Goal: Task Accomplishment & Management: Use online tool/utility

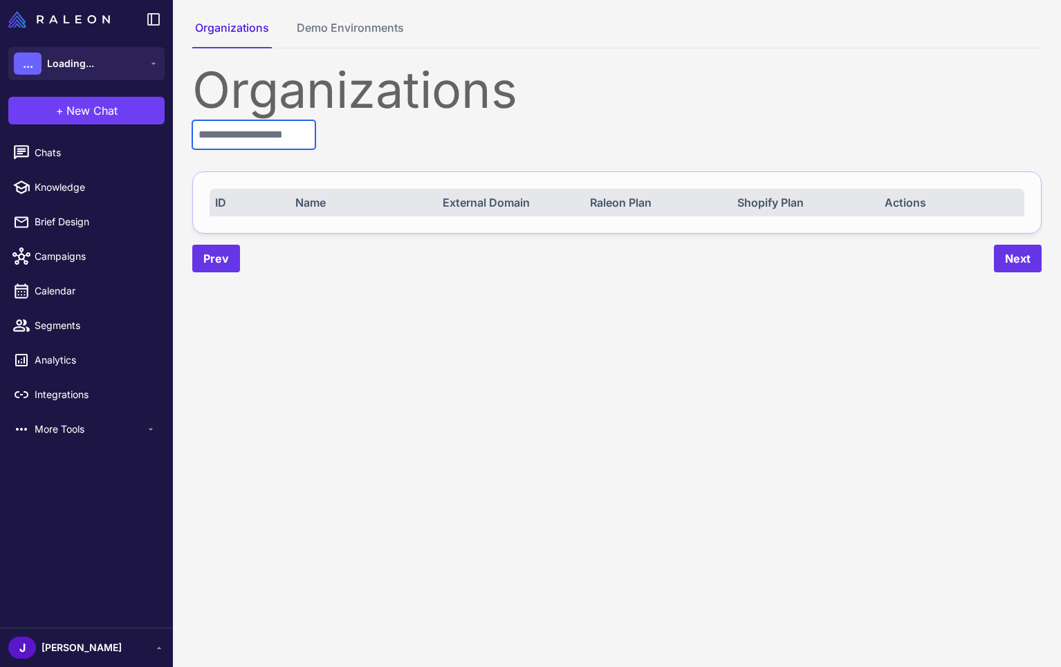
click at [256, 140] on input "text" at bounding box center [253, 134] width 123 height 29
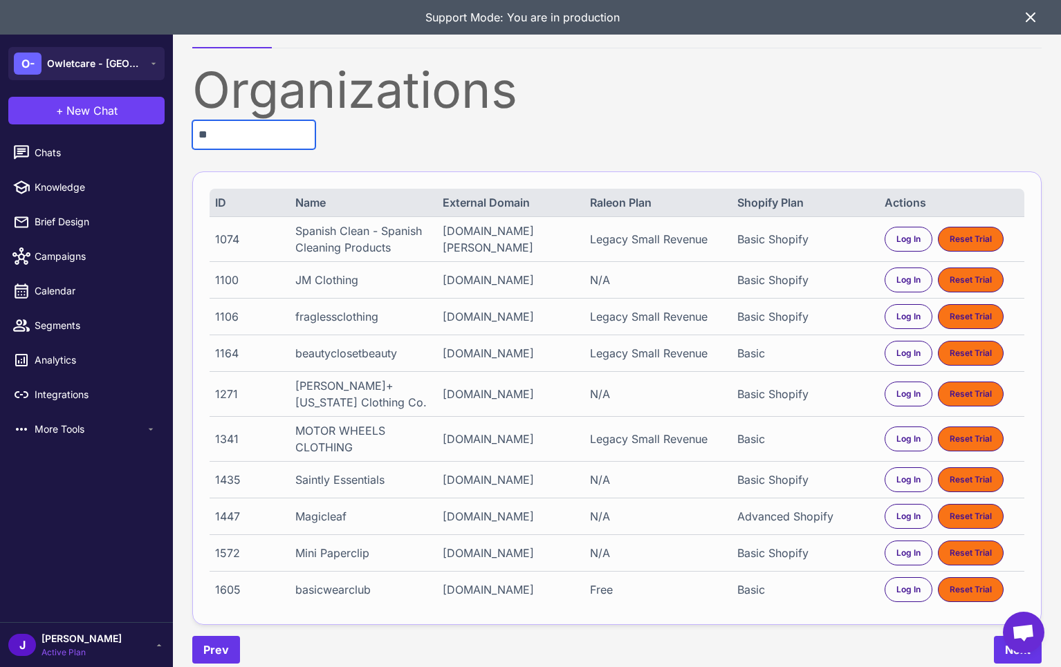
type input "*"
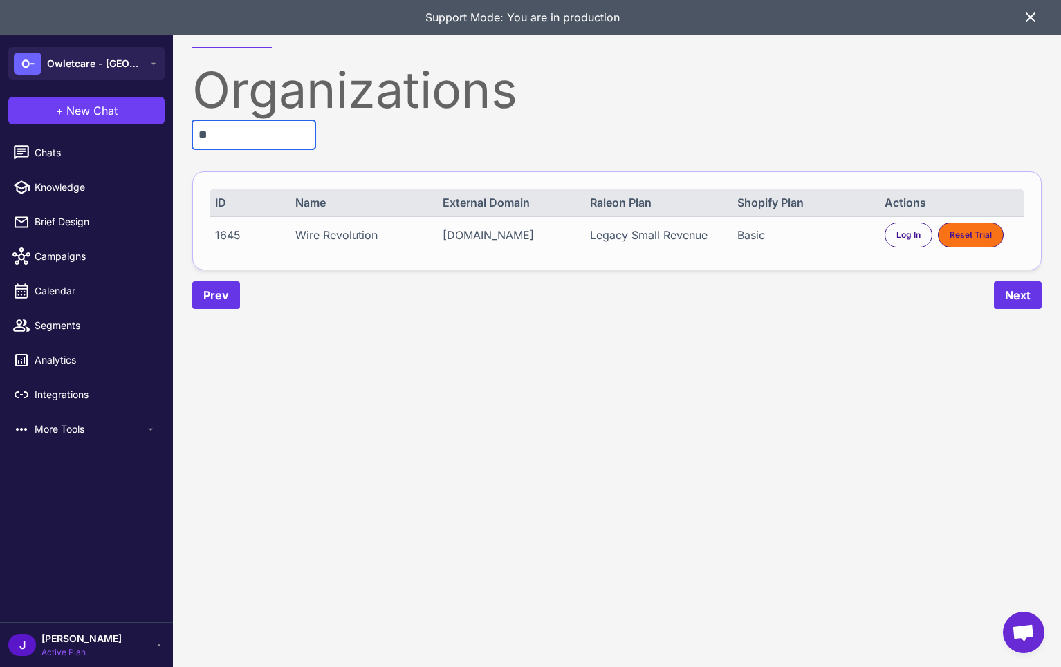
type input "*"
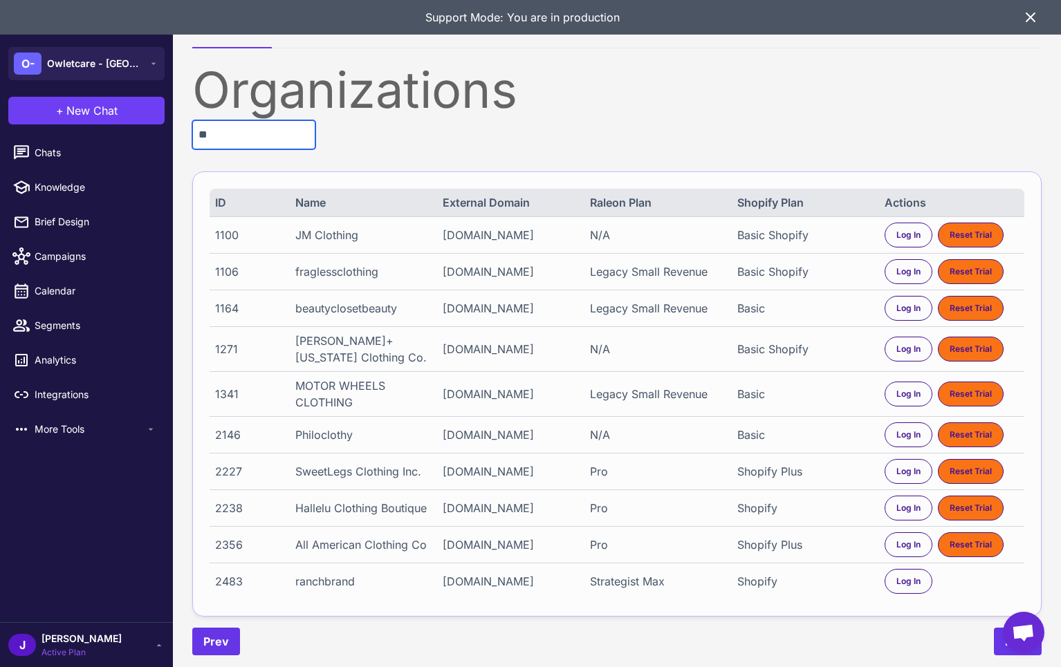
type input "*"
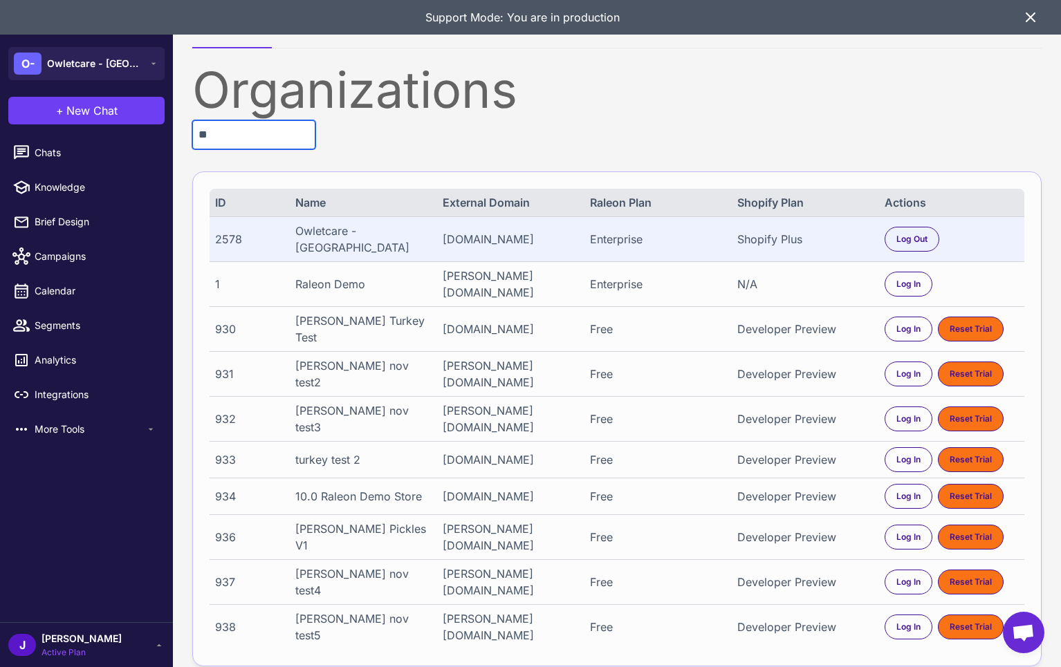
type input "*"
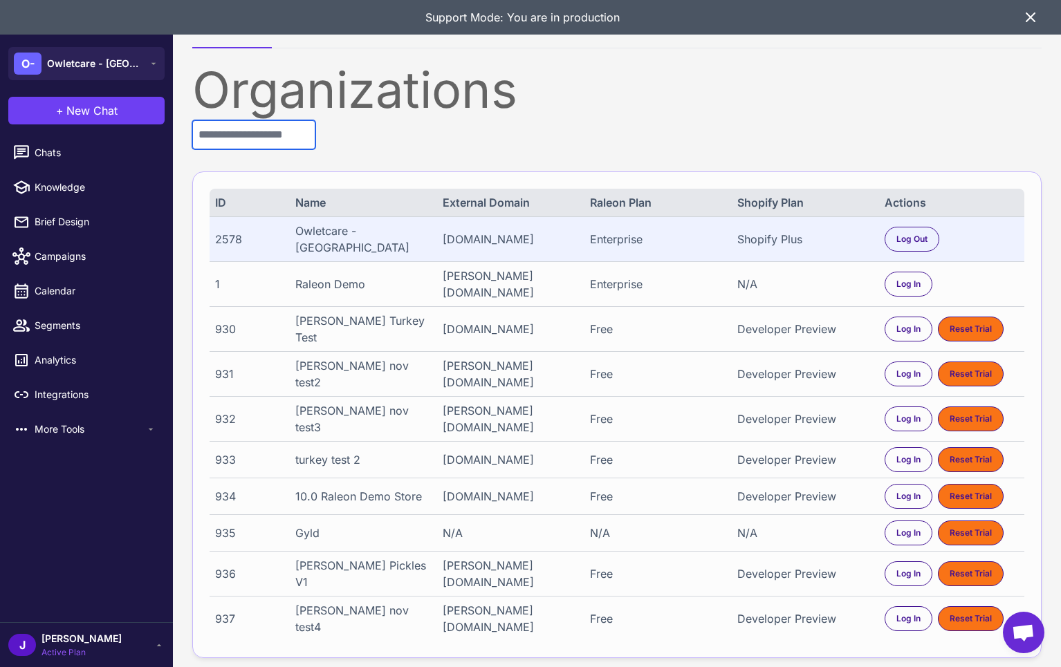
click at [277, 140] on input "text" at bounding box center [253, 134] width 123 height 29
click at [277, 138] on input "text" at bounding box center [253, 134] width 123 height 29
click at [269, 133] on input "text" at bounding box center [253, 134] width 123 height 29
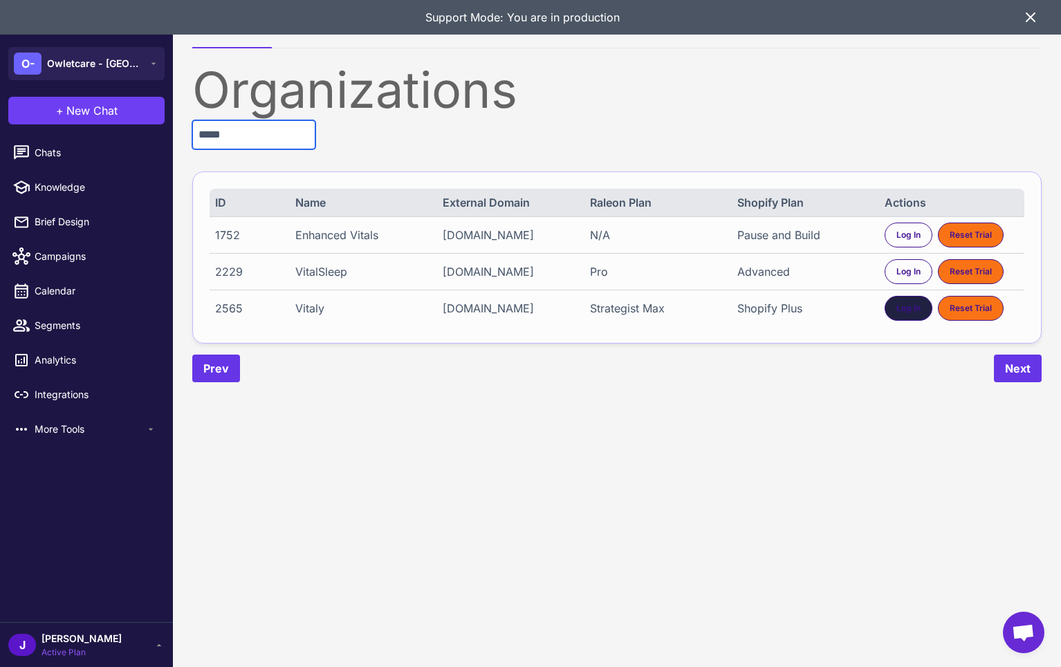
type input "*****"
drag, startPoint x: 906, startPoint y: 326, endPoint x: 888, endPoint y: 333, distance: 18.6
click at [906, 315] on span "Log In" at bounding box center [908, 308] width 24 height 12
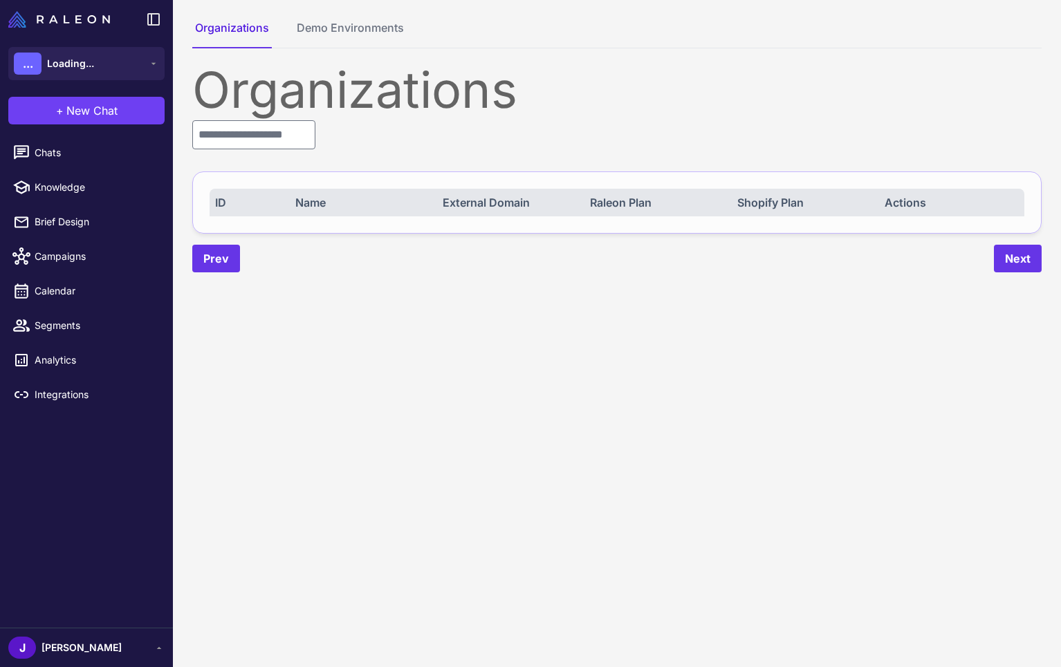
click at [57, 639] on div "J Jay" at bounding box center [64, 648] width 113 height 22
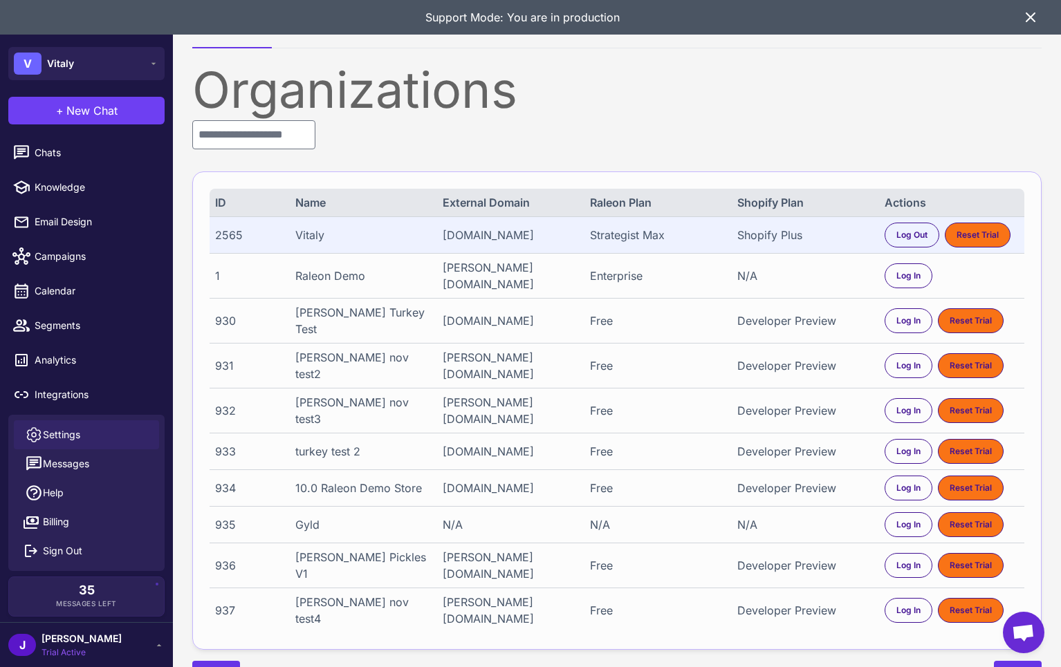
click at [80, 428] on link "Settings" at bounding box center [86, 434] width 145 height 29
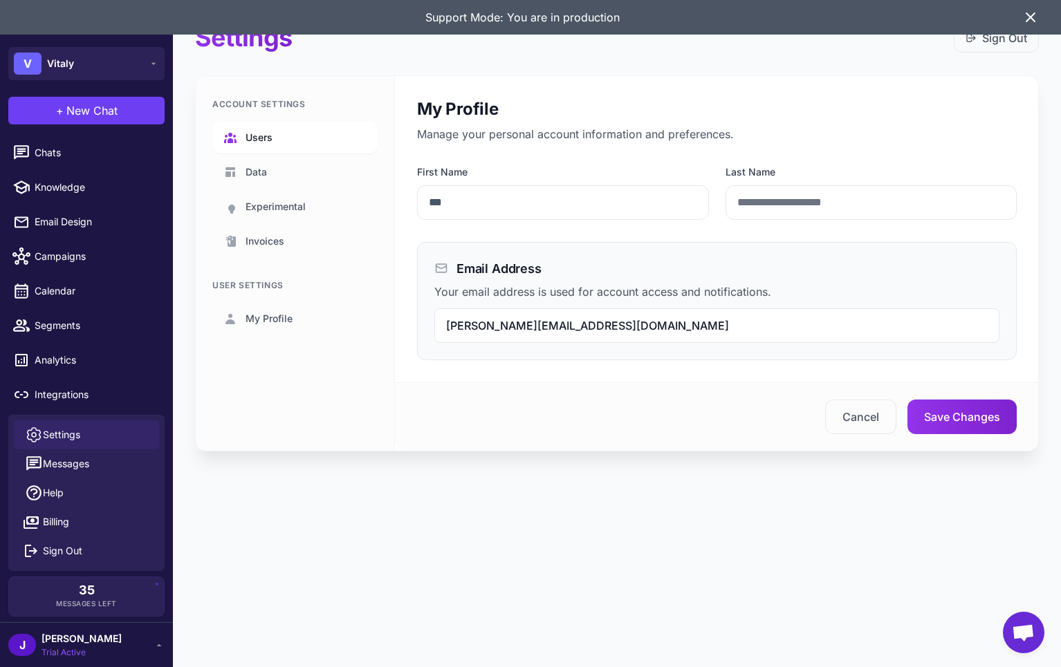
click at [275, 136] on link "Users" at bounding box center [294, 138] width 165 height 32
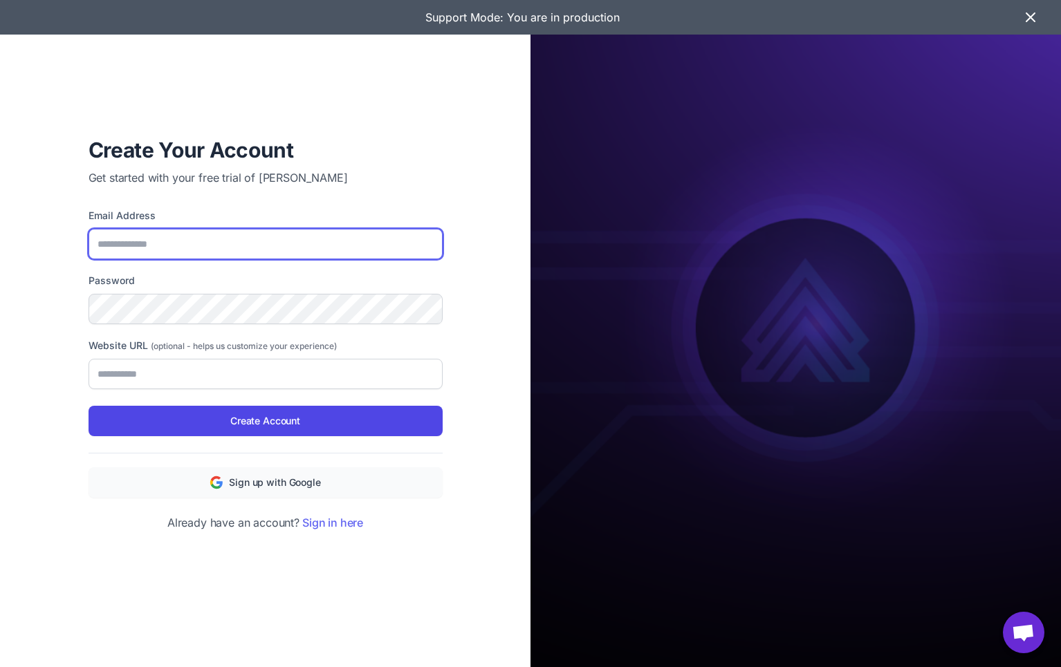
type input "**********"
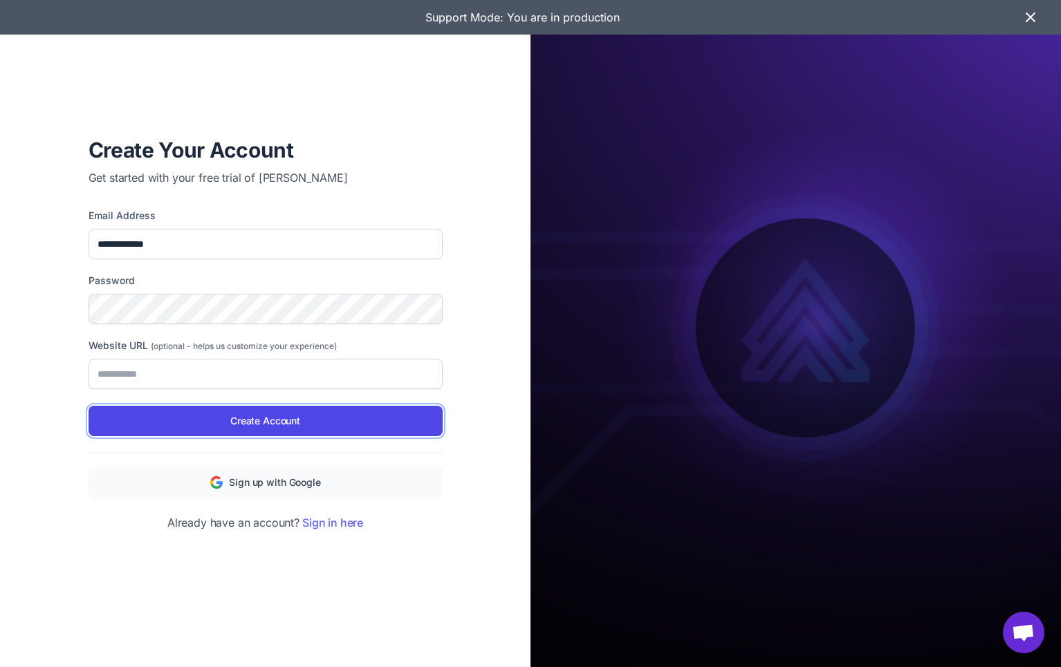
click at [274, 414] on span "Create Account" at bounding box center [265, 420] width 70 height 15
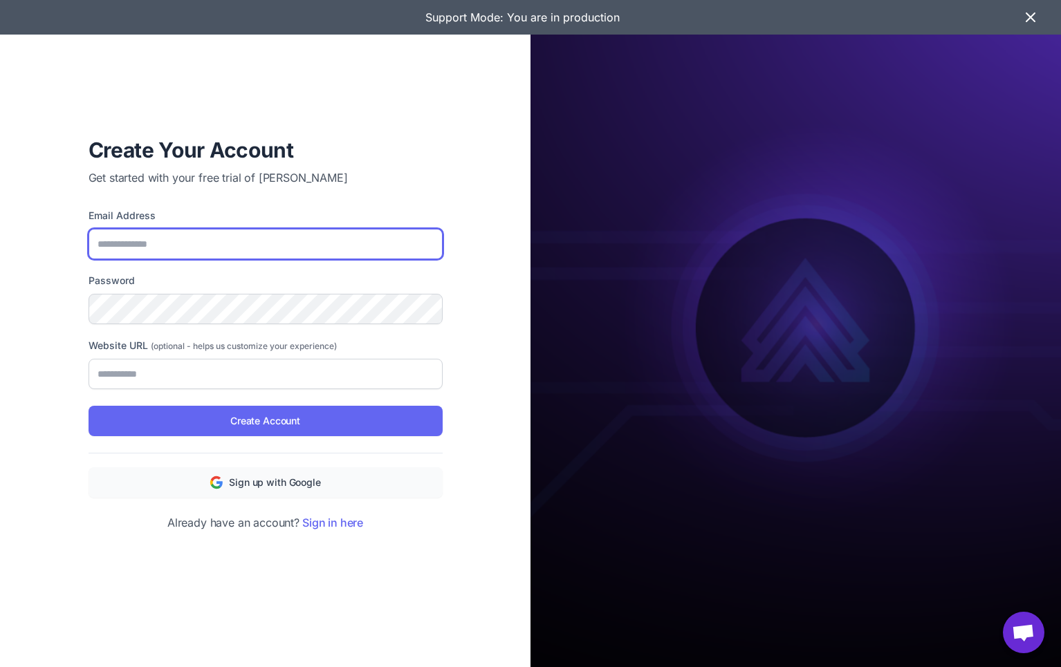
type input "**********"
click at [1027, 14] on icon at bounding box center [1030, 17] width 8 height 8
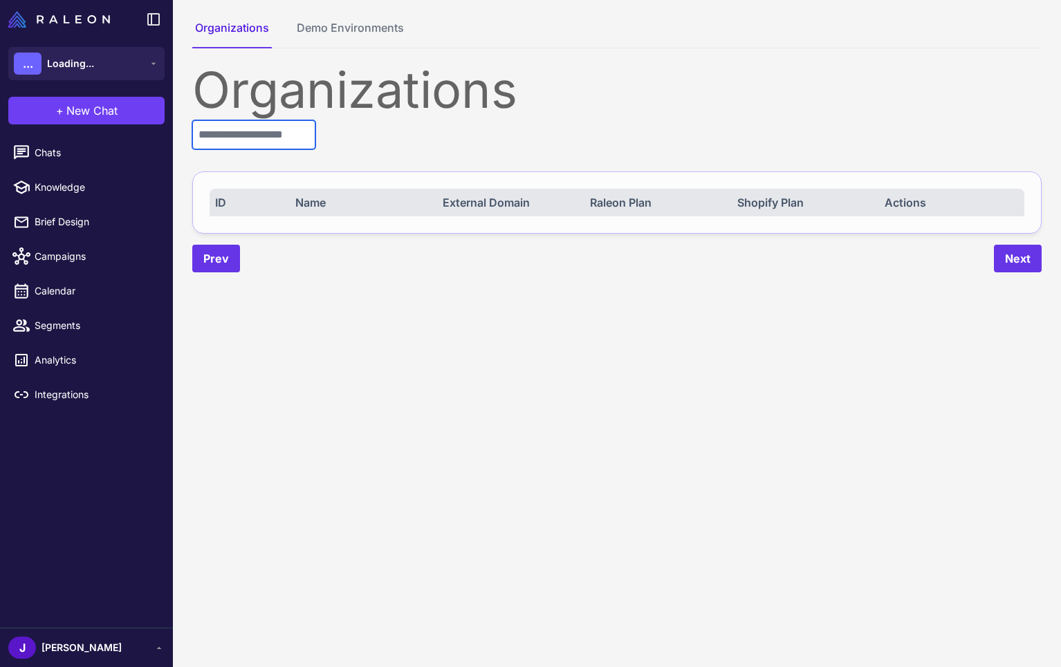
click at [263, 126] on input "text" at bounding box center [253, 134] width 123 height 29
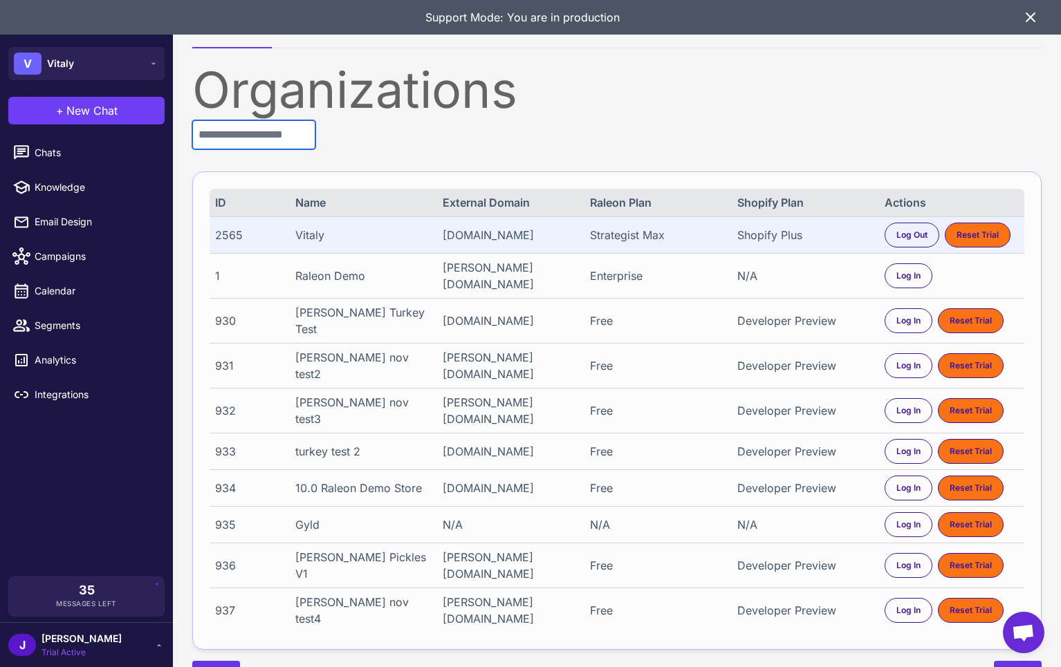
click at [234, 142] on input "text" at bounding box center [253, 134] width 123 height 29
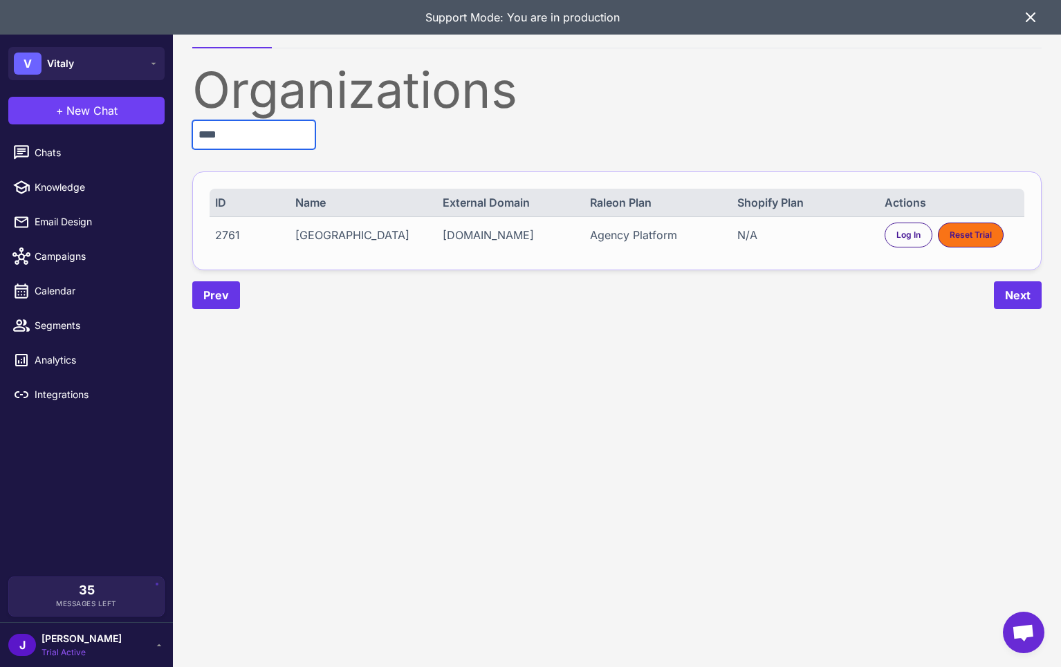
type input "****"
drag, startPoint x: 655, startPoint y: 230, endPoint x: 661, endPoint y: 226, distance: 7.1
click at [660, 227] on div "Agency Platform" at bounding box center [657, 235] width 134 height 17
click at [661, 227] on div "Agency Platform" at bounding box center [657, 235] width 134 height 17
click at [895, 237] on div "Log In" at bounding box center [908, 235] width 48 height 25
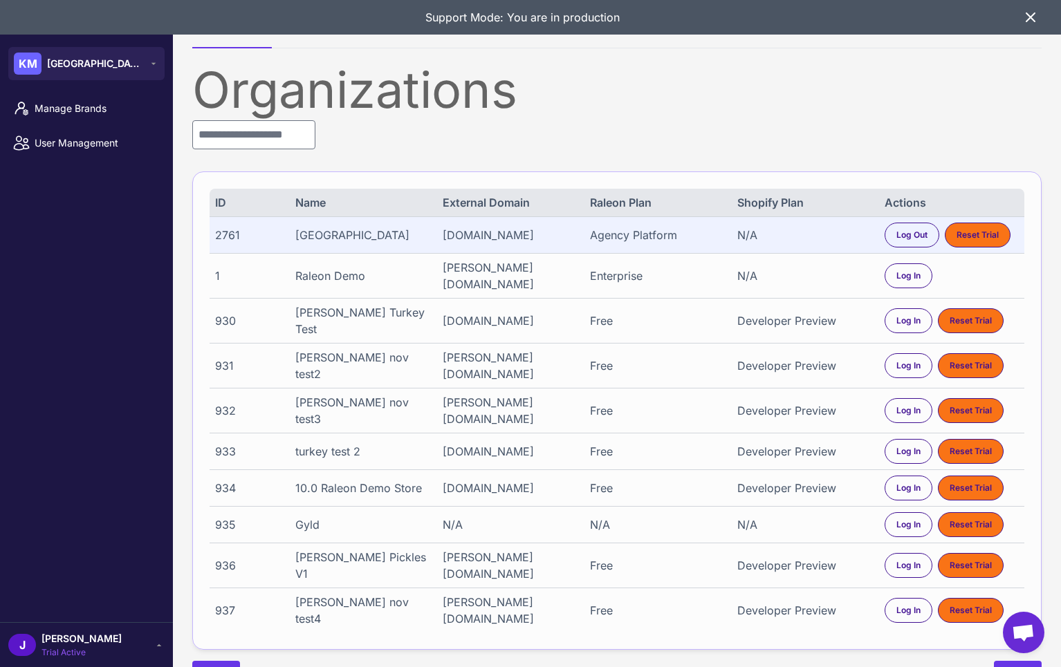
click at [66, 650] on span "Trial Active" at bounding box center [81, 652] width 80 height 12
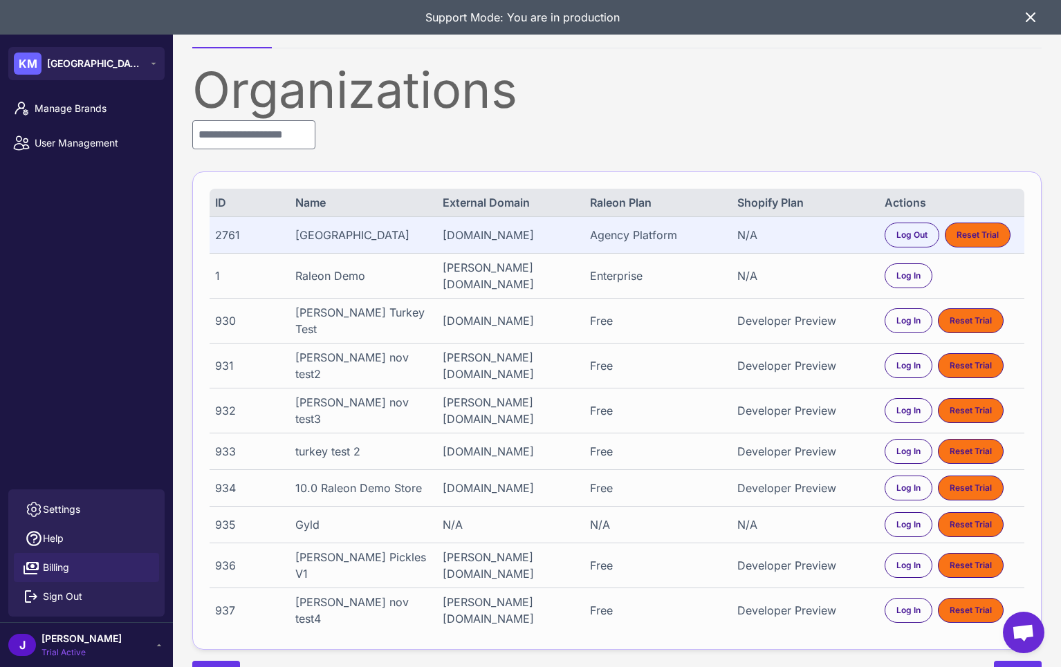
click at [50, 562] on span "Billing" at bounding box center [56, 567] width 26 height 15
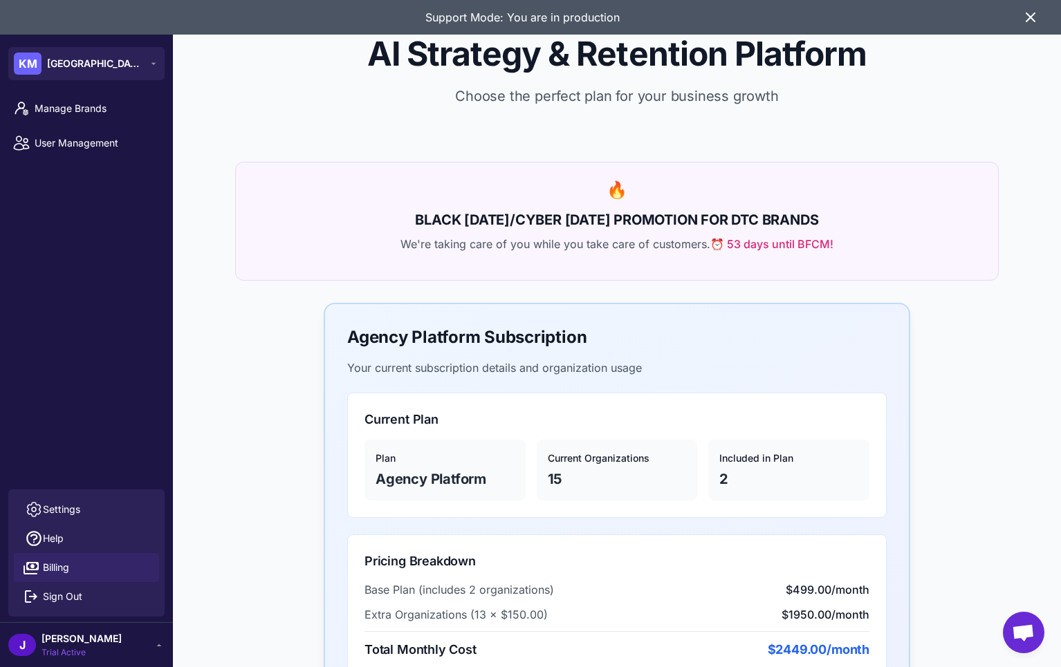
click at [1026, 15] on icon at bounding box center [1030, 17] width 17 height 17
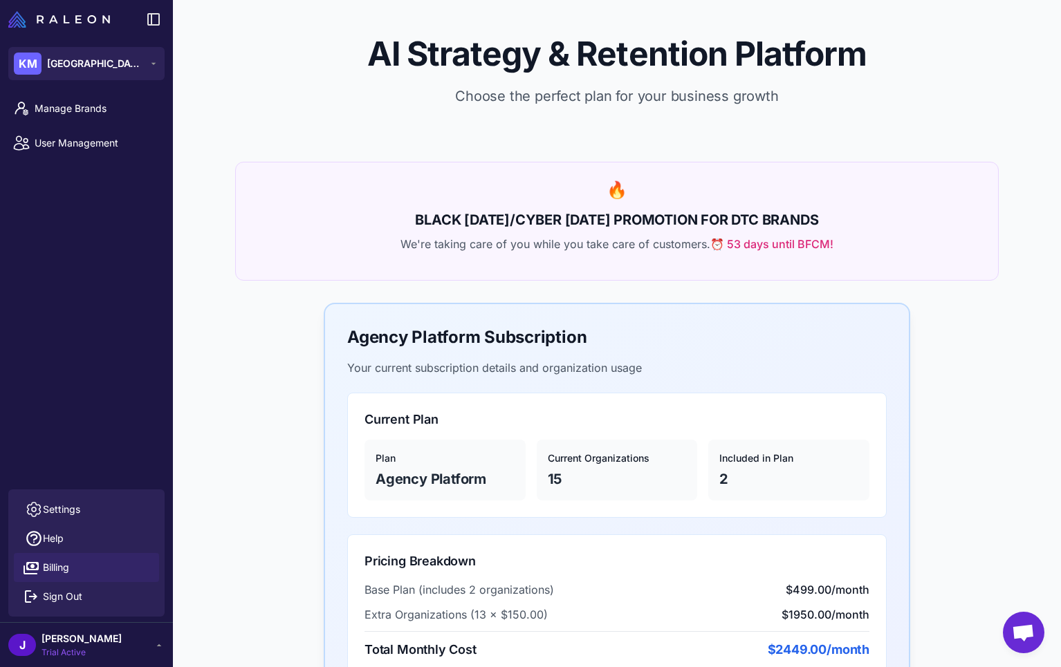
click at [741, 250] on span "⏰ 53 days until BFCM!" at bounding box center [771, 244] width 123 height 17
click at [59, 104] on span "Manage Brands" at bounding box center [96, 108] width 122 height 15
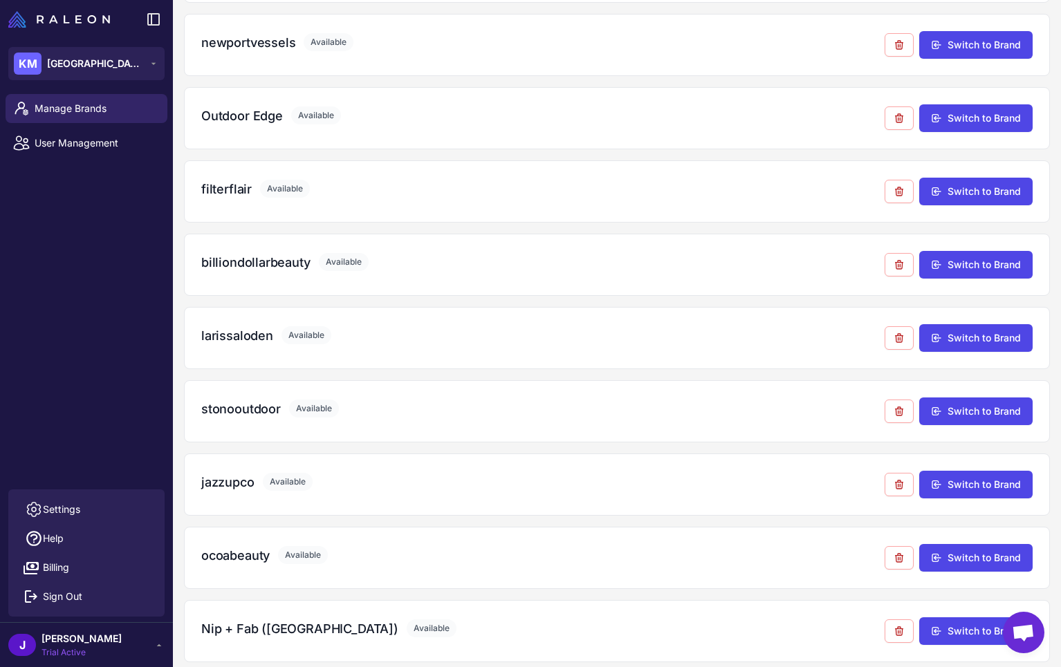
scroll to position [615, 0]
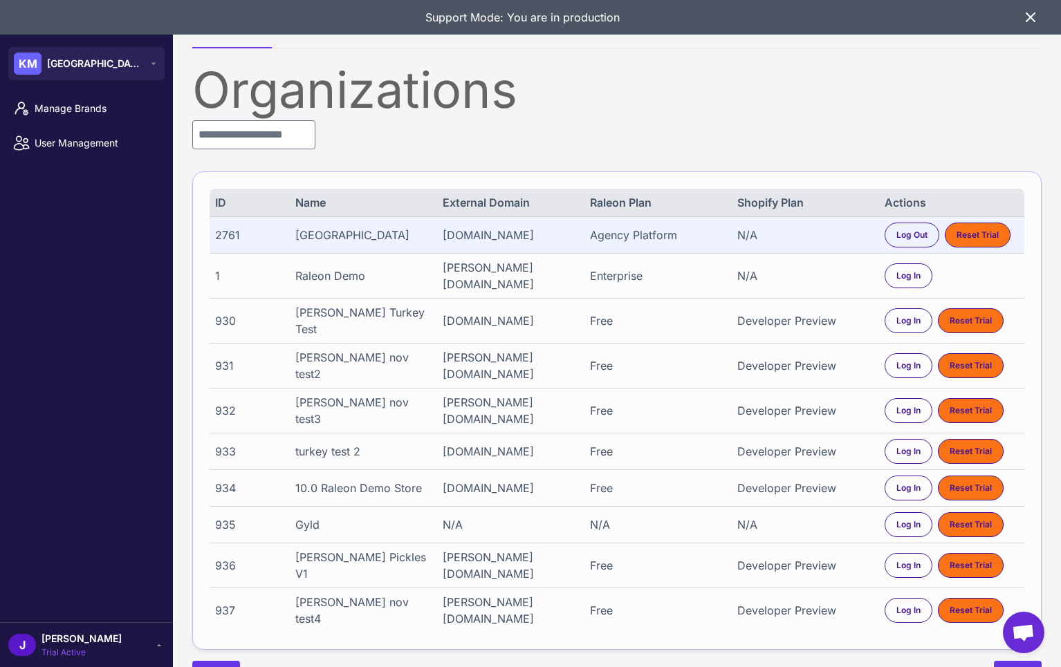
click at [232, 227] on div "2761" at bounding box center [248, 235] width 67 height 17
copy div "2761"
click at [102, 106] on span "Manage Brands" at bounding box center [96, 108] width 122 height 15
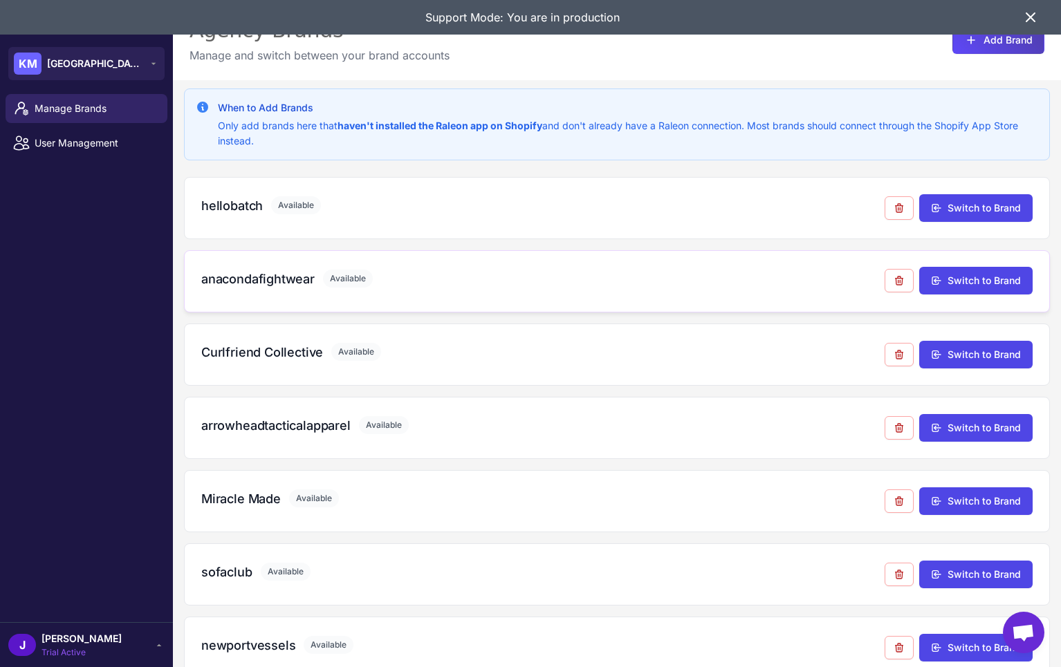
click at [241, 283] on h3 "anacondafightwear" at bounding box center [257, 279] width 113 height 19
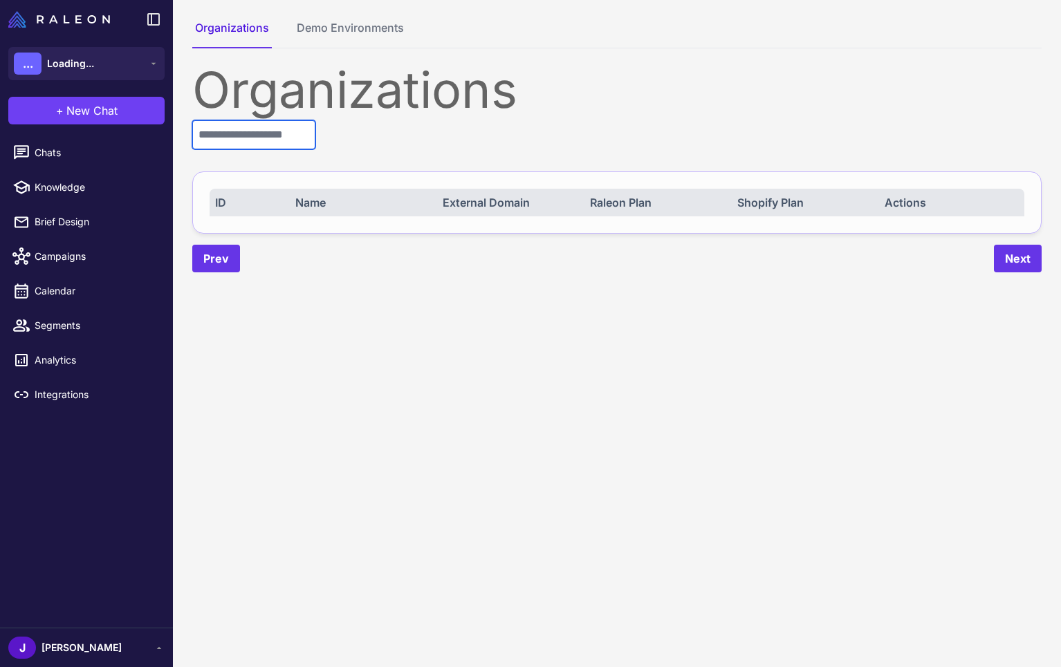
click at [260, 133] on input "text" at bounding box center [253, 134] width 123 height 29
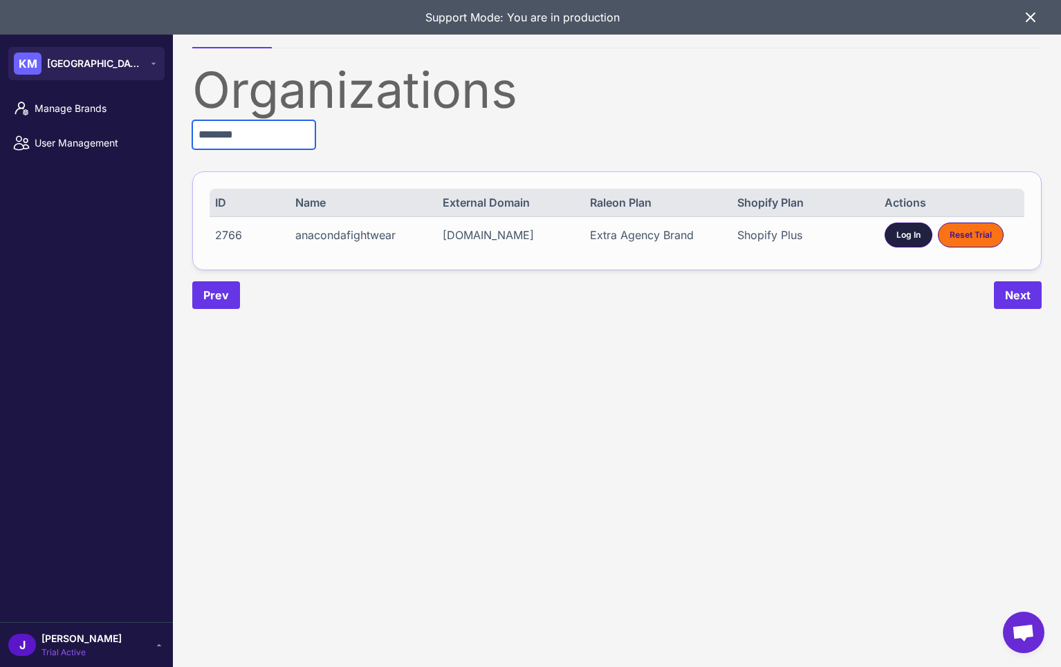
type input "********"
click at [895, 235] on div "Log In" at bounding box center [908, 235] width 48 height 25
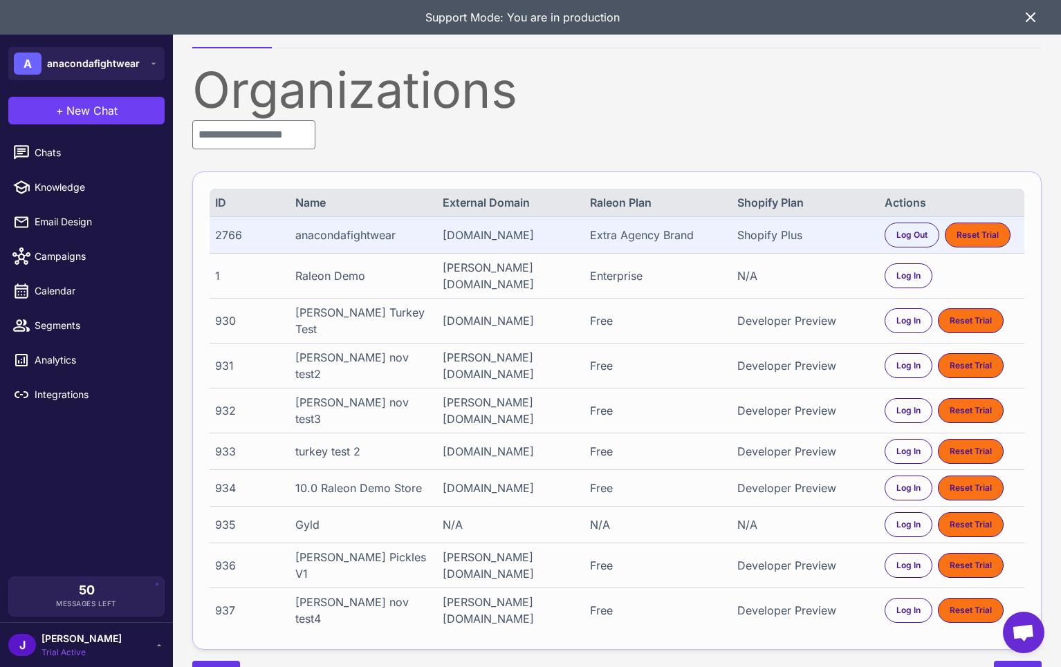
click at [52, 643] on span "[PERSON_NAME]" at bounding box center [81, 638] width 80 height 15
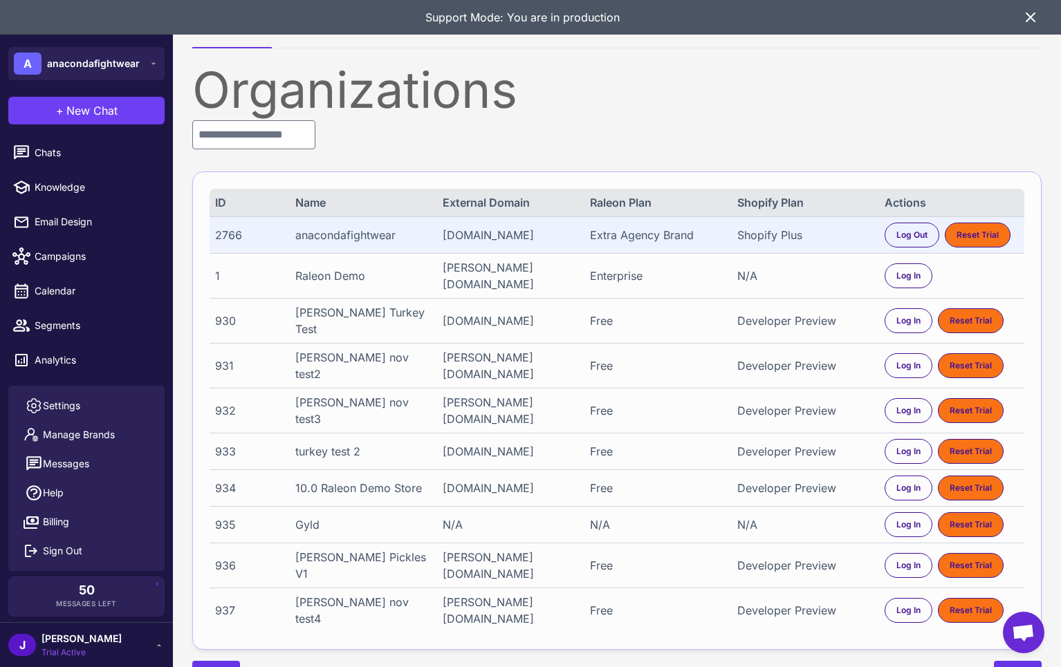
drag, startPoint x: 411, startPoint y: 141, endPoint x: 184, endPoint y: 99, distance: 230.7
click at [409, 142] on div "Organizations ID Name External Domain Raleon Plan Shopify Plan Actions 2766 ana…" at bounding box center [616, 377] width 849 height 624
click at [263, 145] on input "text" at bounding box center [253, 134] width 123 height 29
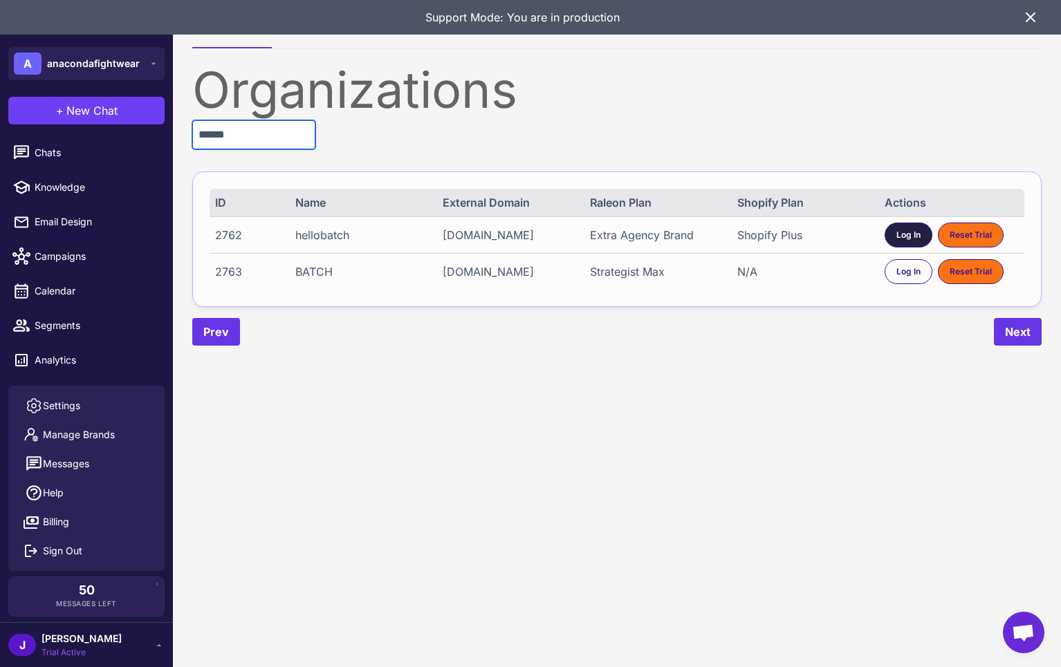
type input "******"
click at [893, 232] on div "Log In" at bounding box center [908, 235] width 48 height 25
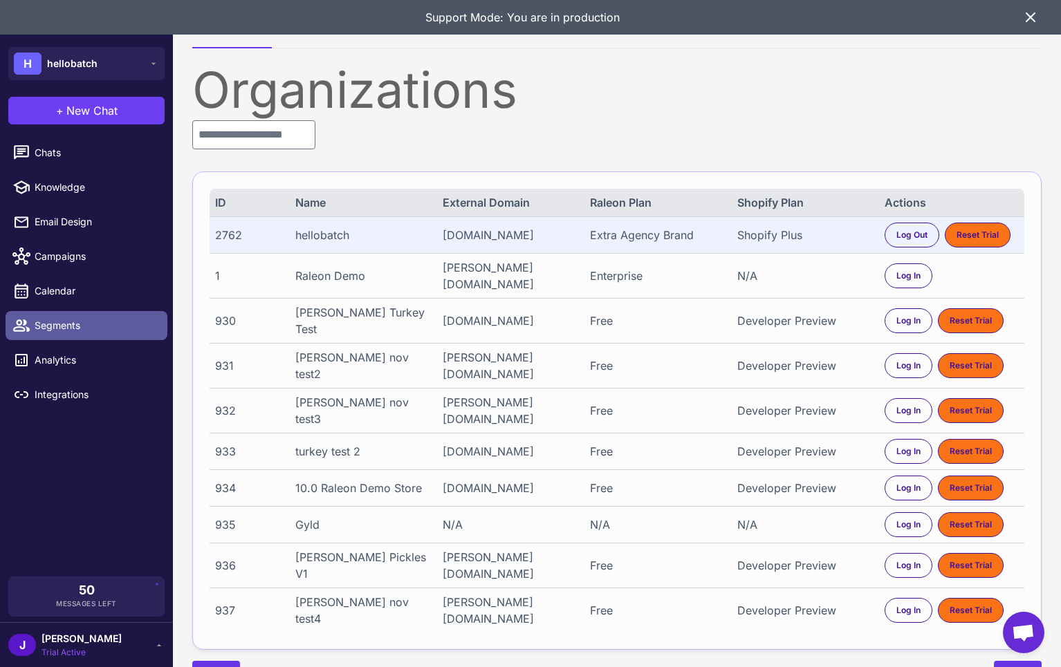
click at [68, 315] on link "Segments" at bounding box center [87, 325] width 162 height 29
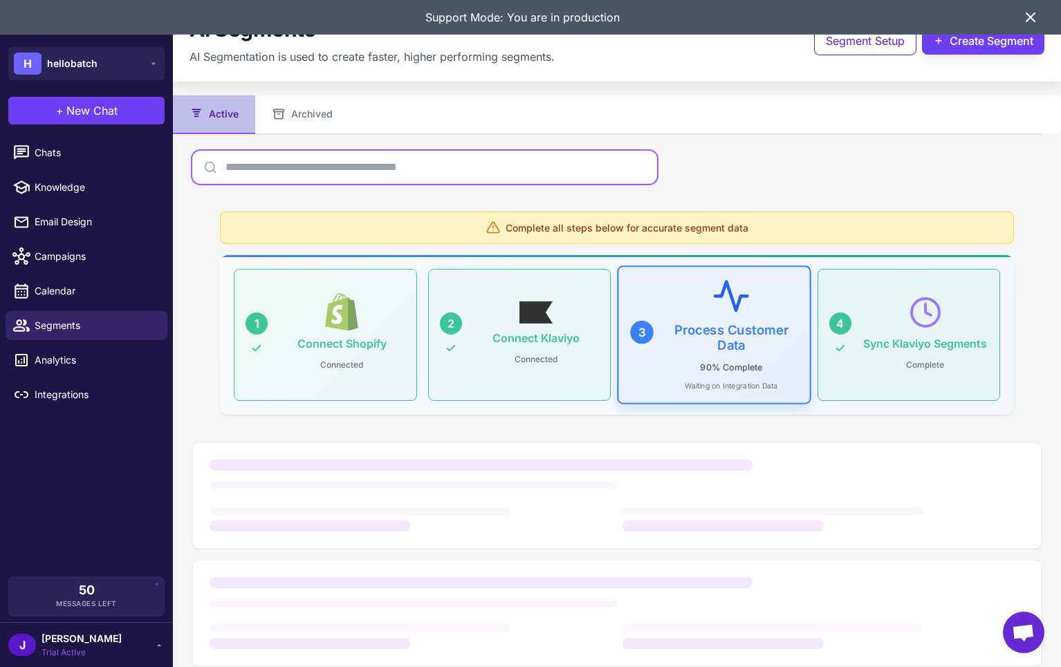
click at [270, 172] on input "text" at bounding box center [424, 167] width 465 height 33
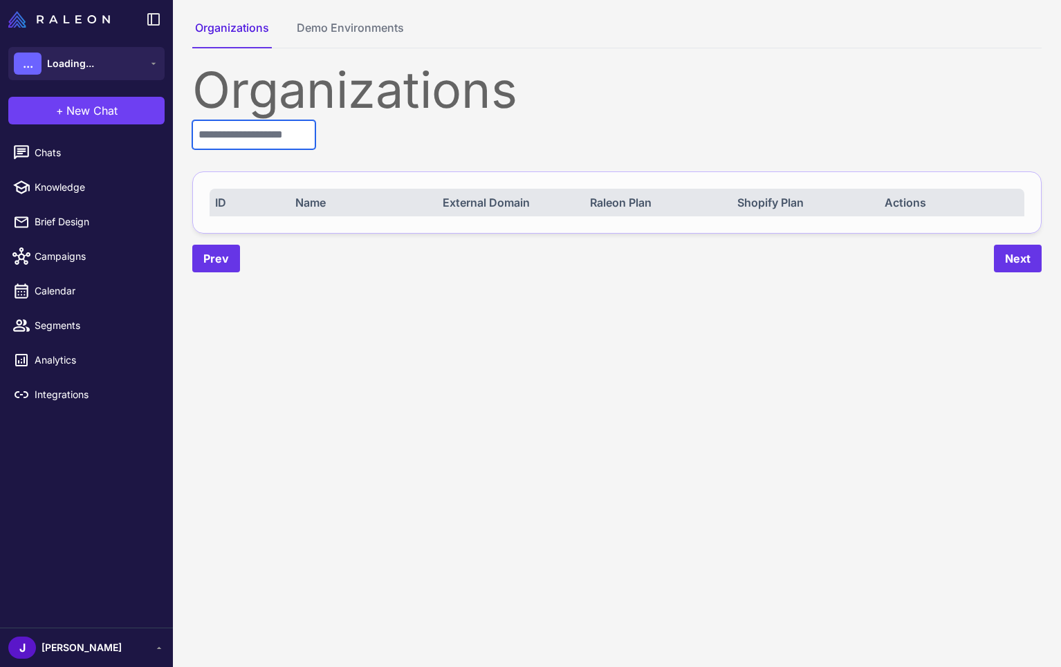
click at [272, 144] on input "text" at bounding box center [253, 134] width 123 height 29
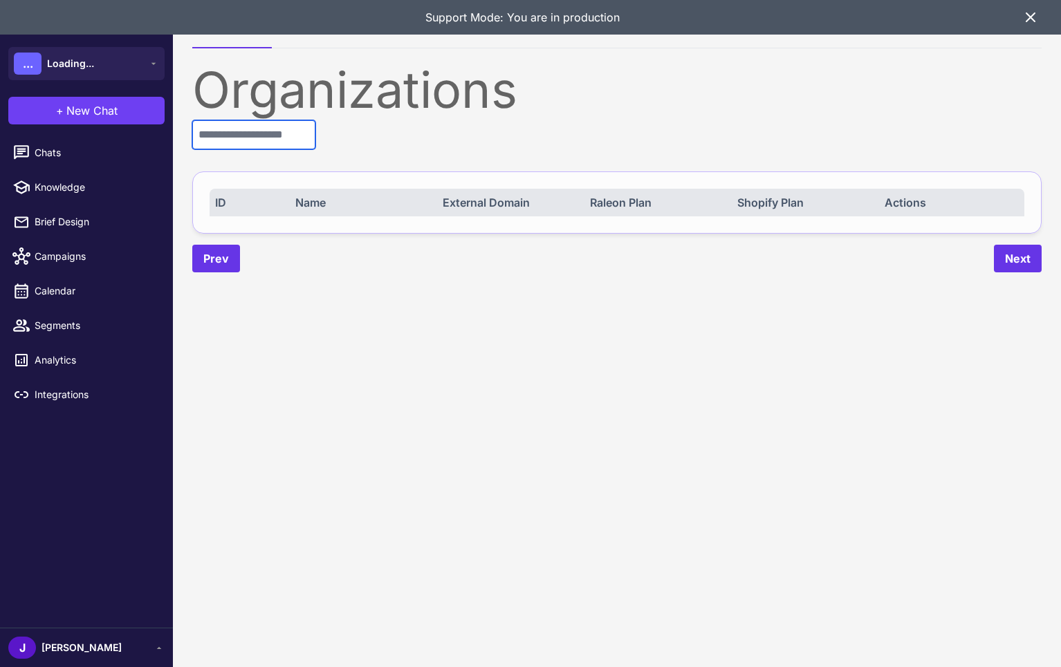
paste input "****"
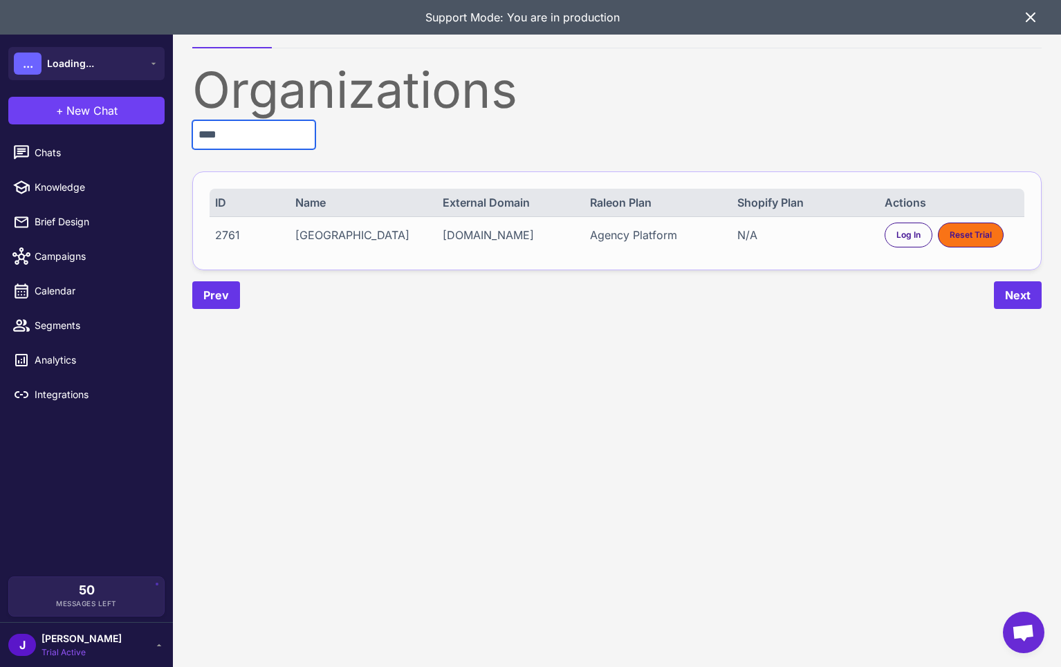
click at [275, 148] on input "****" at bounding box center [253, 134] width 123 height 29
drag, startPoint x: 111, startPoint y: 142, endPoint x: 25, endPoint y: 113, distance: 91.2
click at [20, 129] on div "**********" at bounding box center [530, 333] width 1061 height 667
type input "*****"
click at [902, 236] on span "Log In" at bounding box center [908, 235] width 24 height 12
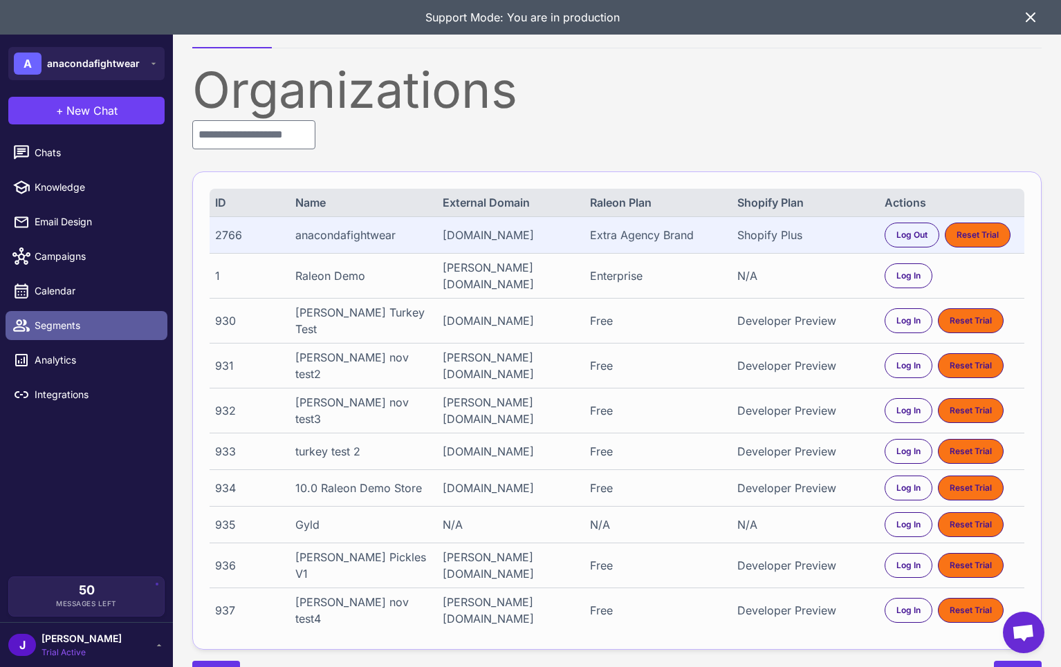
click at [58, 327] on span "Segments" at bounding box center [96, 325] width 122 height 15
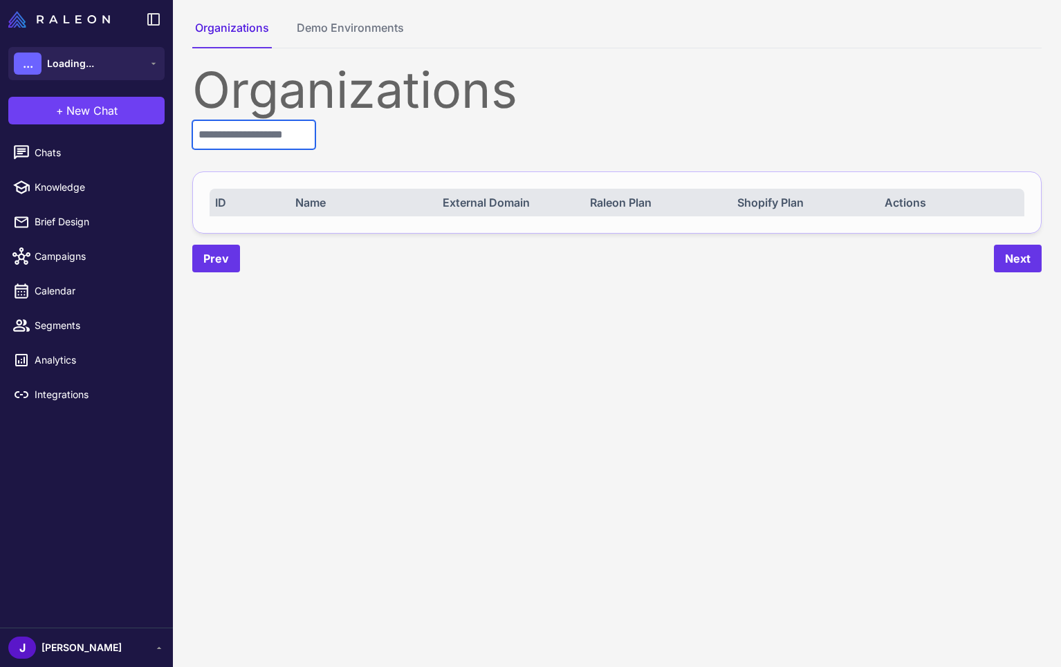
click at [290, 145] on input "text" at bounding box center [253, 134] width 123 height 29
paste input "****"
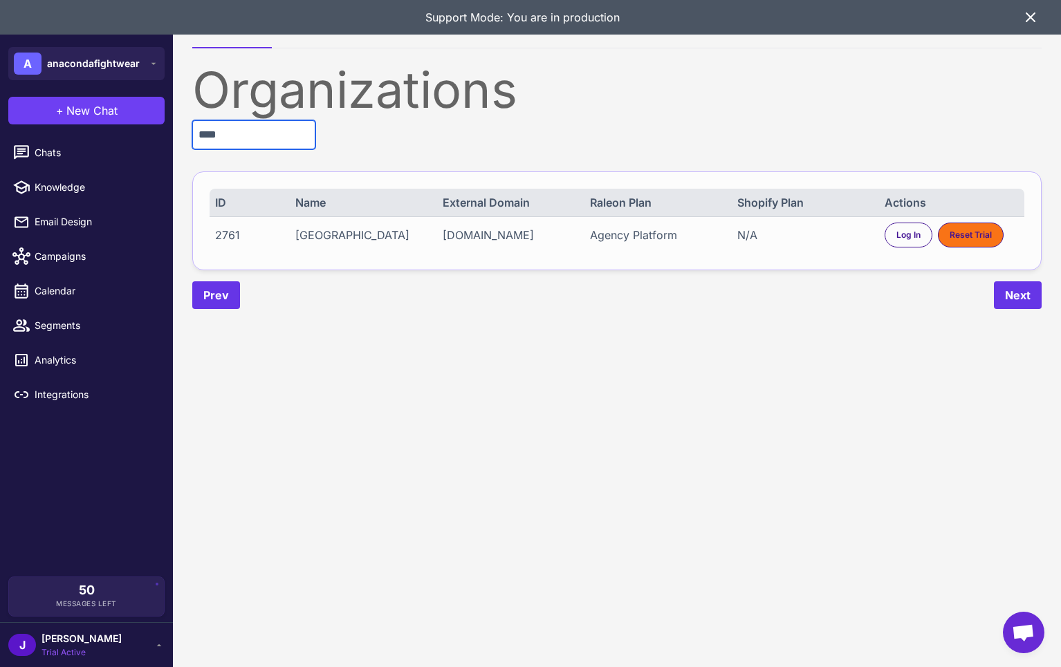
click at [234, 137] on input "****" at bounding box center [253, 134] width 123 height 29
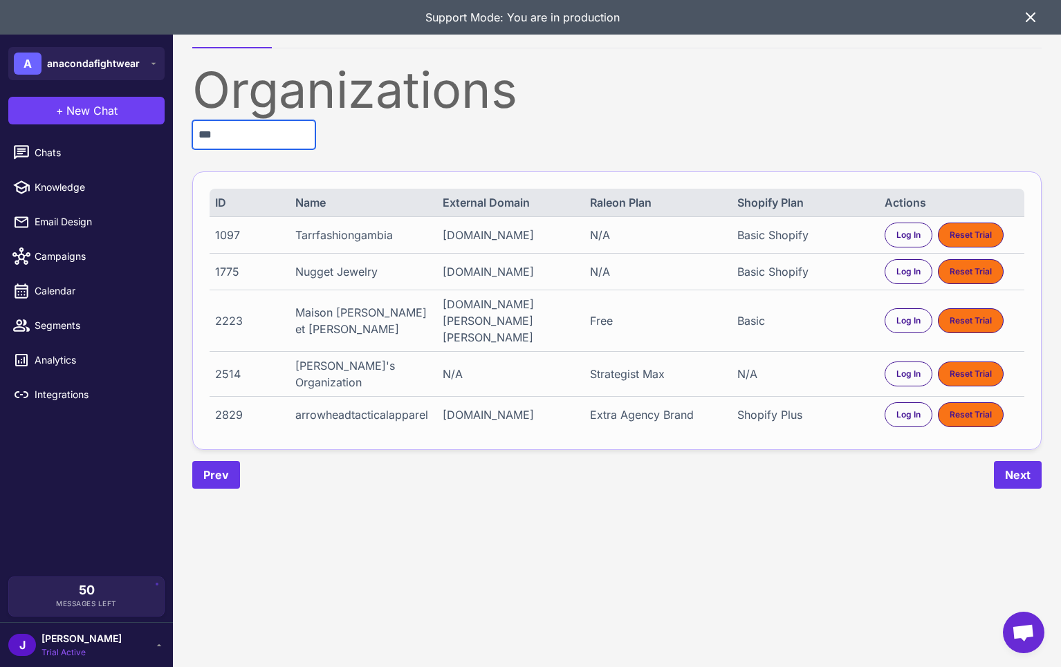
type input "***"
click at [360, 407] on div "arrowheadtacticalapparel" at bounding box center [362, 415] width 134 height 17
click at [236, 407] on div "2829" at bounding box center [248, 415] width 67 height 17
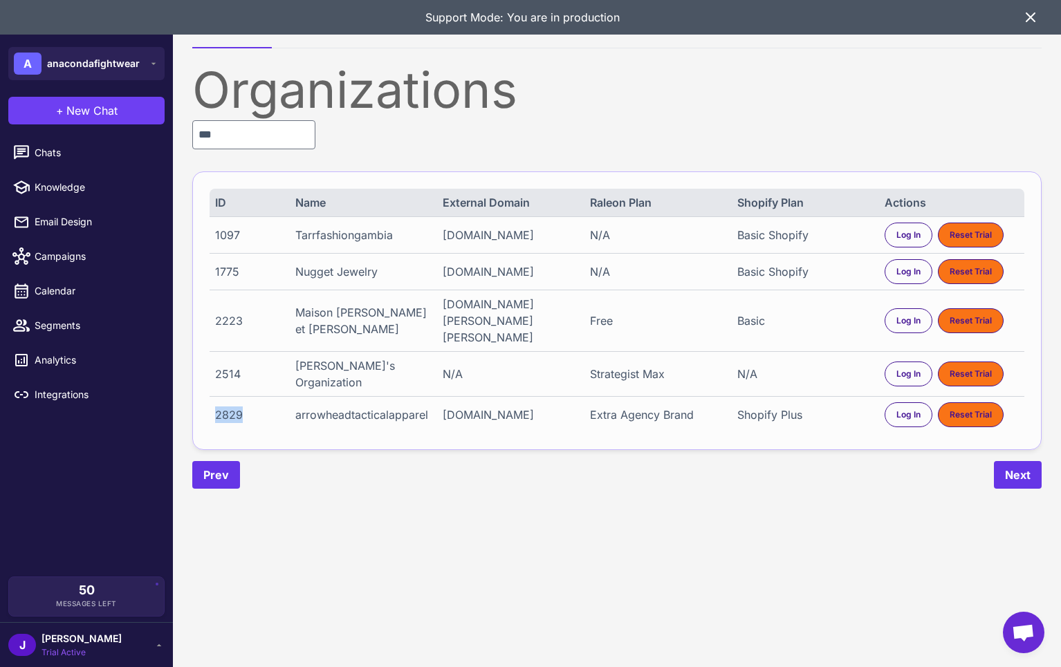
copy div "2829"
click at [53, 326] on span "Segments" at bounding box center [96, 325] width 122 height 15
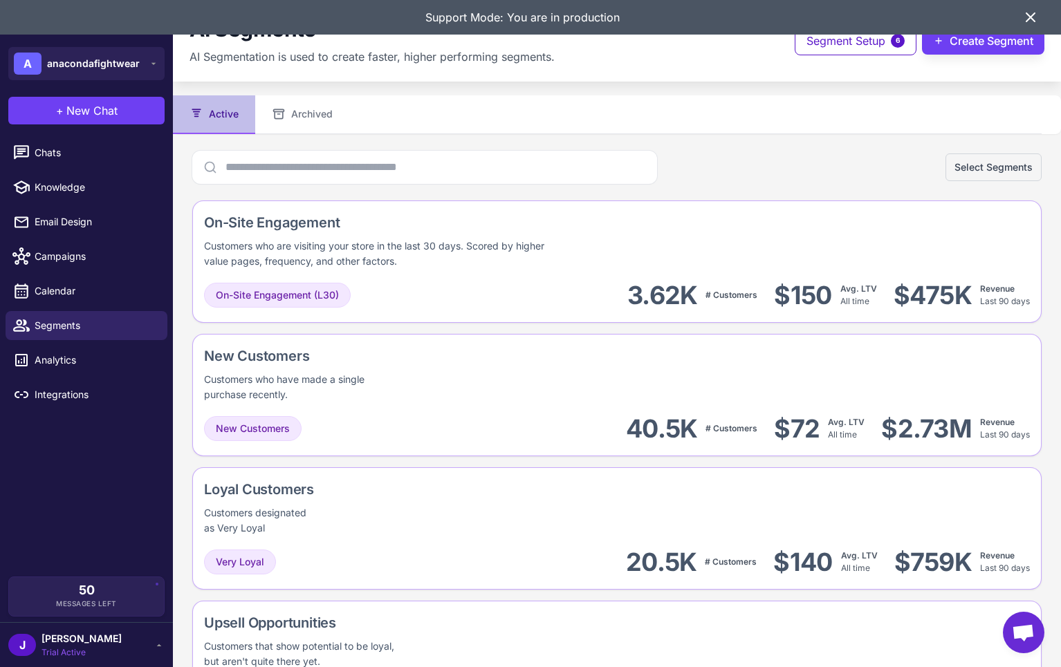
click at [1030, 18] on icon at bounding box center [1030, 17] width 8 height 8
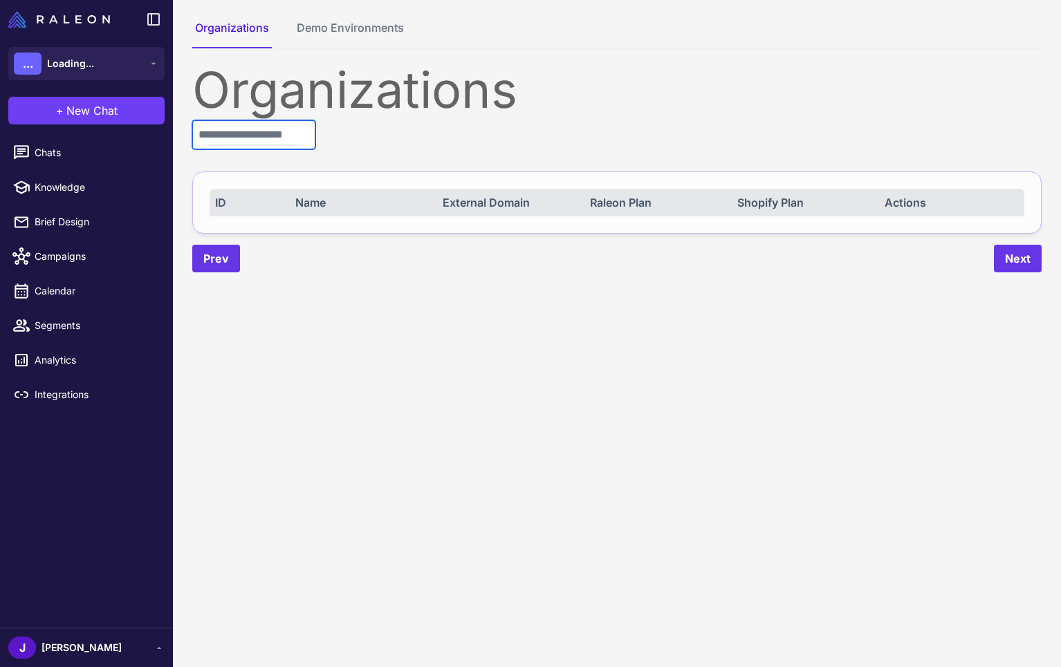
click at [282, 131] on input "text" at bounding box center [253, 134] width 123 height 29
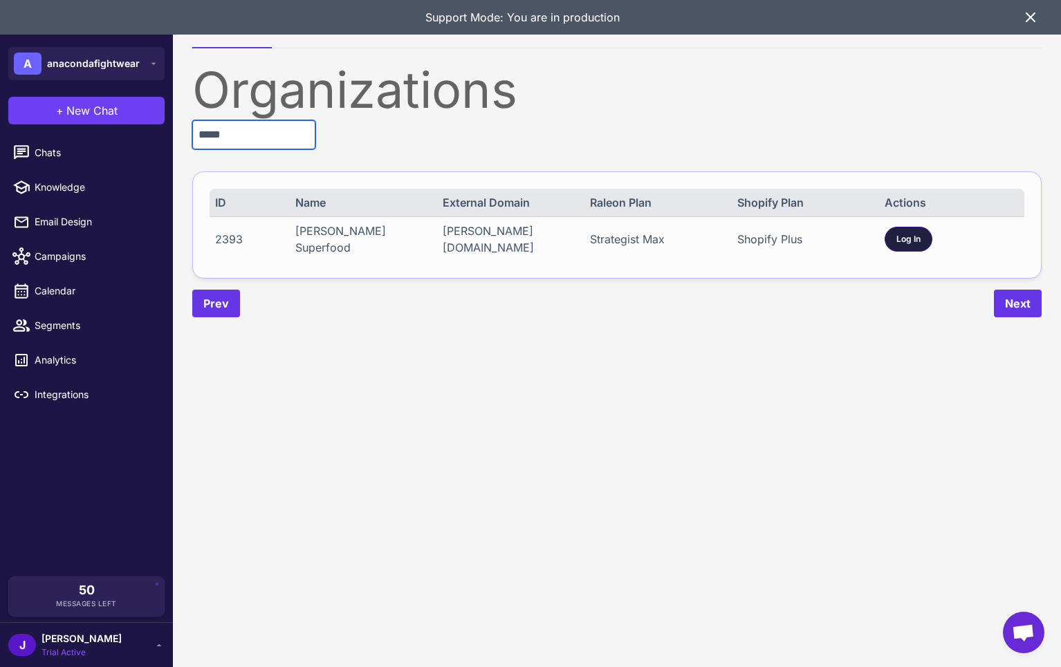
type input "*****"
click at [900, 243] on span "Log In" at bounding box center [908, 239] width 24 height 12
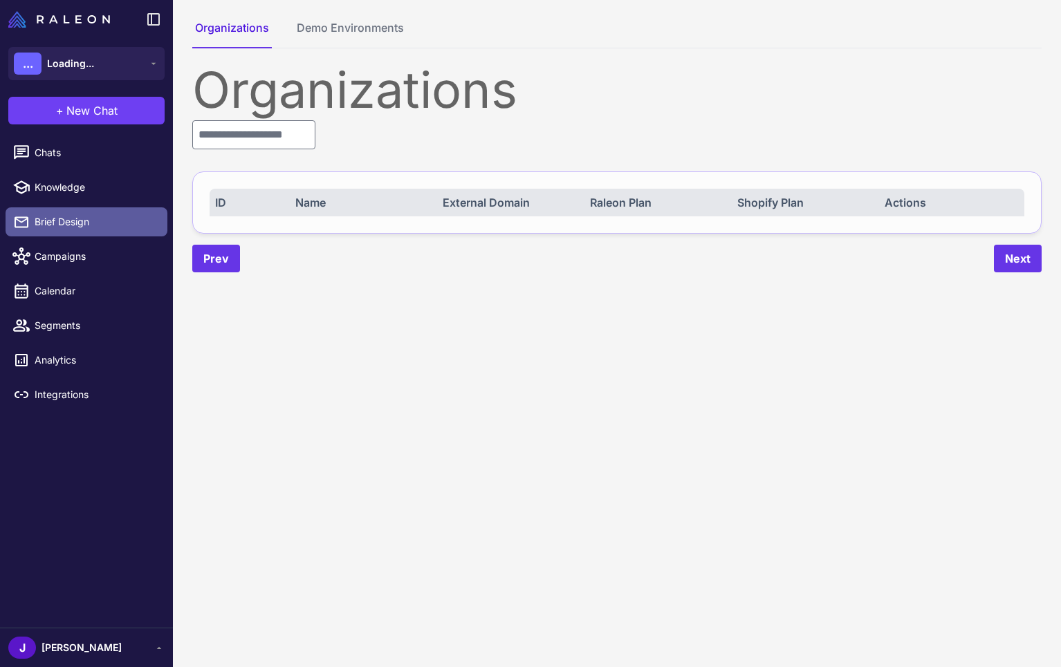
click at [87, 216] on span "Brief Design" at bounding box center [96, 221] width 122 height 15
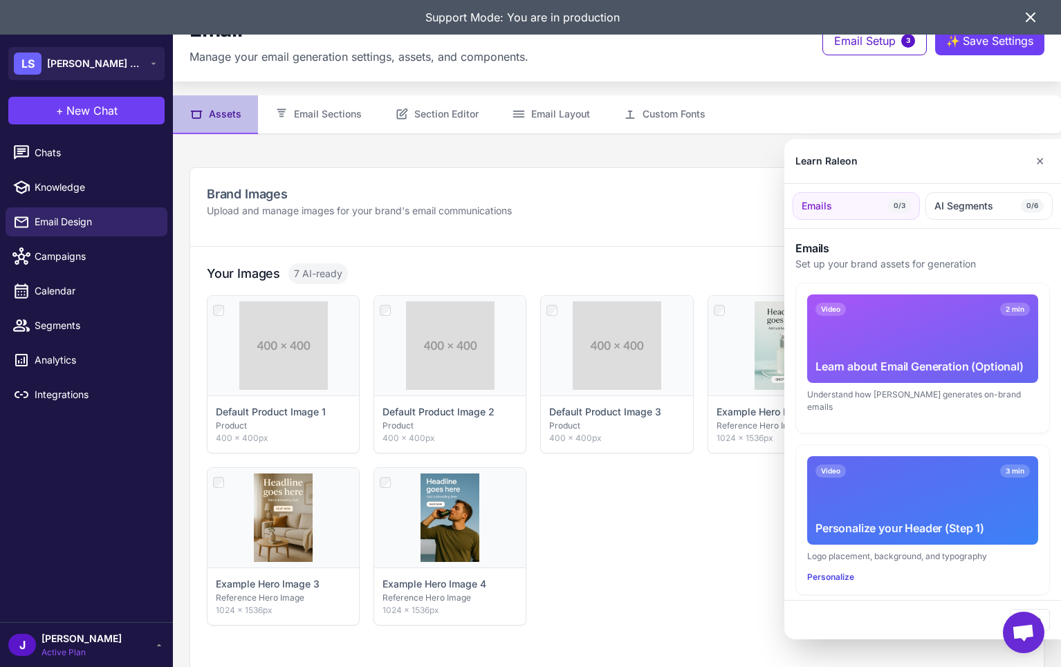
click at [1037, 12] on icon at bounding box center [1030, 17] width 17 height 17
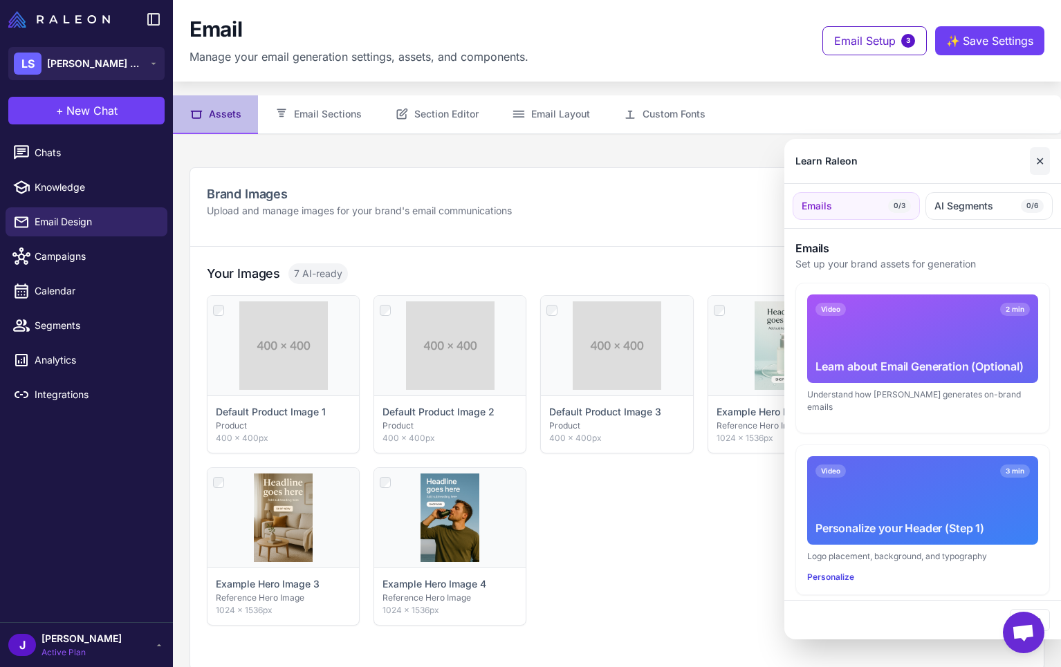
click at [1048, 158] on button "✕" at bounding box center [1040, 161] width 20 height 28
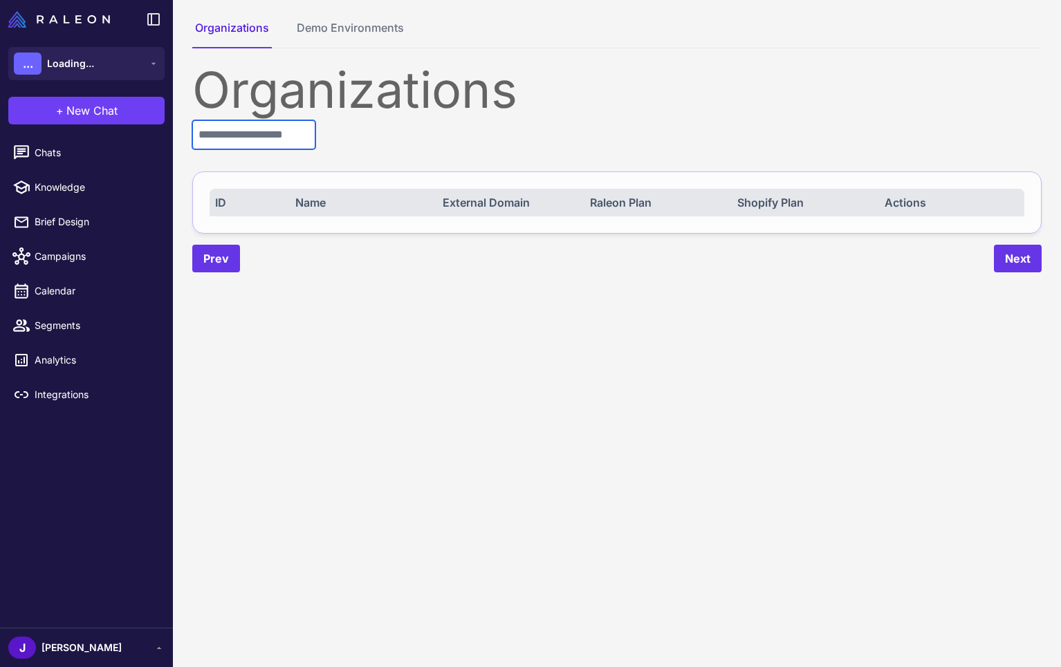
click at [252, 131] on input "text" at bounding box center [253, 134] width 123 height 29
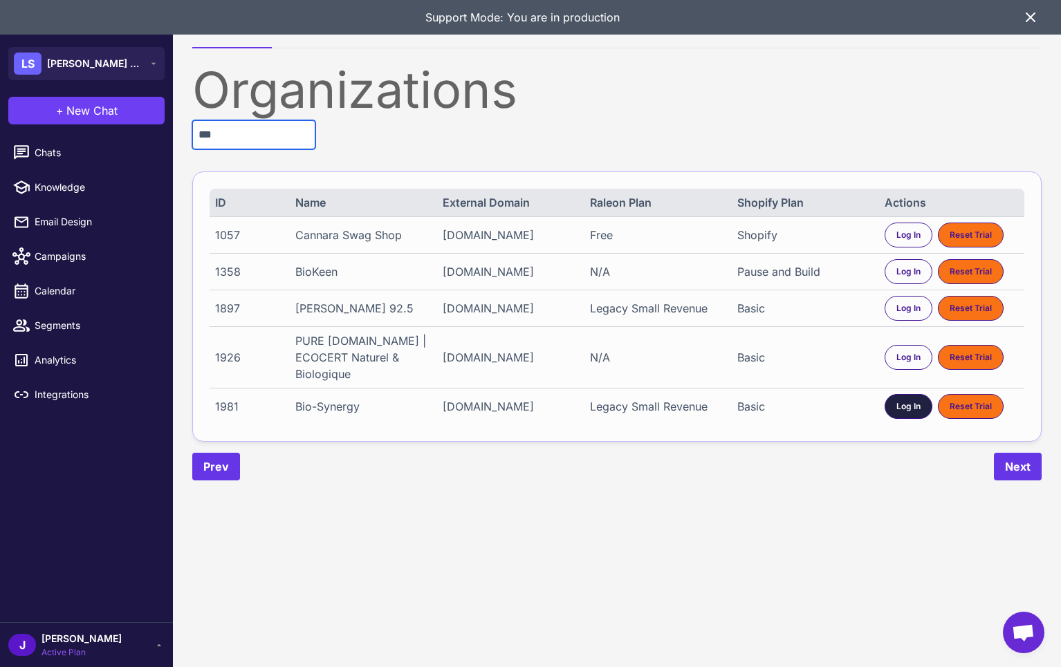
type input "***"
click at [899, 413] on span "Log In" at bounding box center [908, 406] width 24 height 12
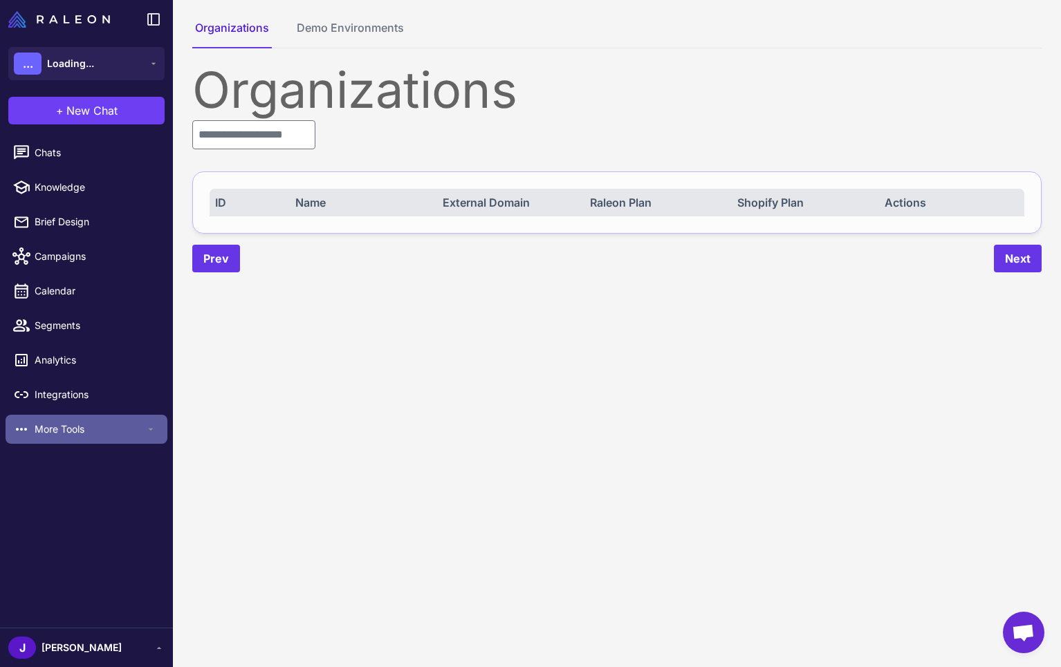
click at [58, 427] on span "More Tools" at bounding box center [90, 429] width 111 height 15
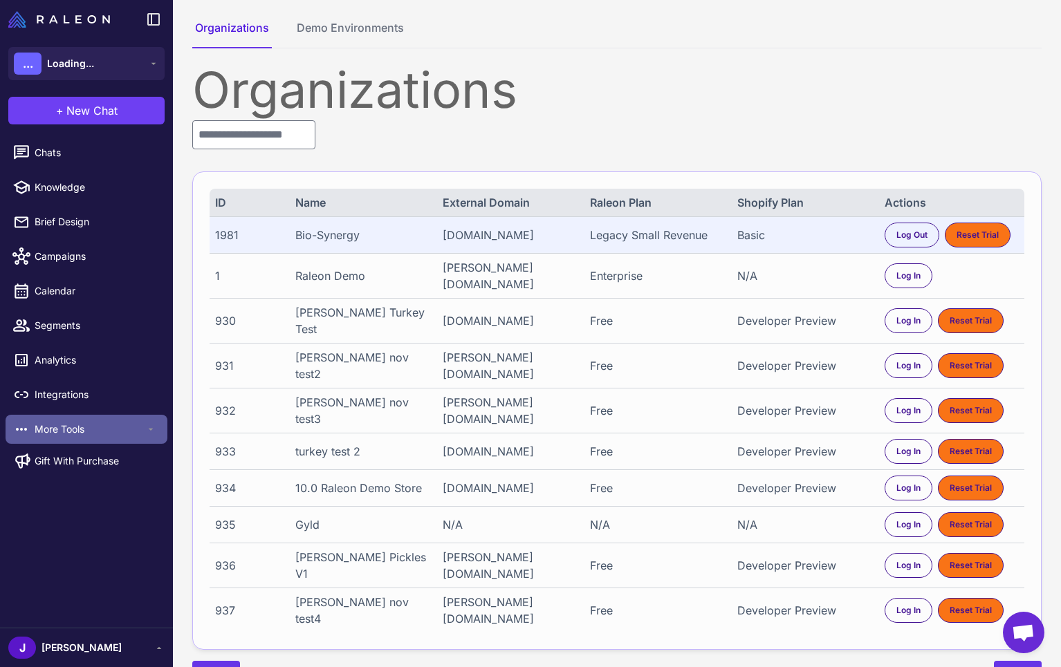
click at [91, 429] on span "More Tools" at bounding box center [90, 429] width 111 height 15
click at [97, 429] on span "More Tools" at bounding box center [90, 429] width 111 height 15
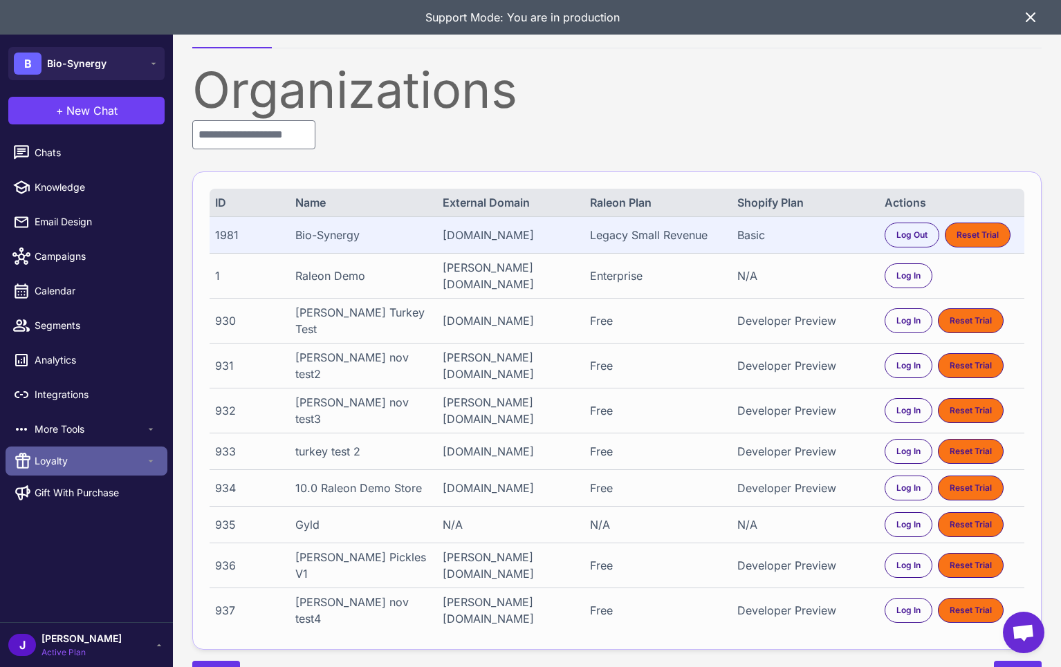
click at [73, 463] on span "Loyalty" at bounding box center [90, 461] width 111 height 15
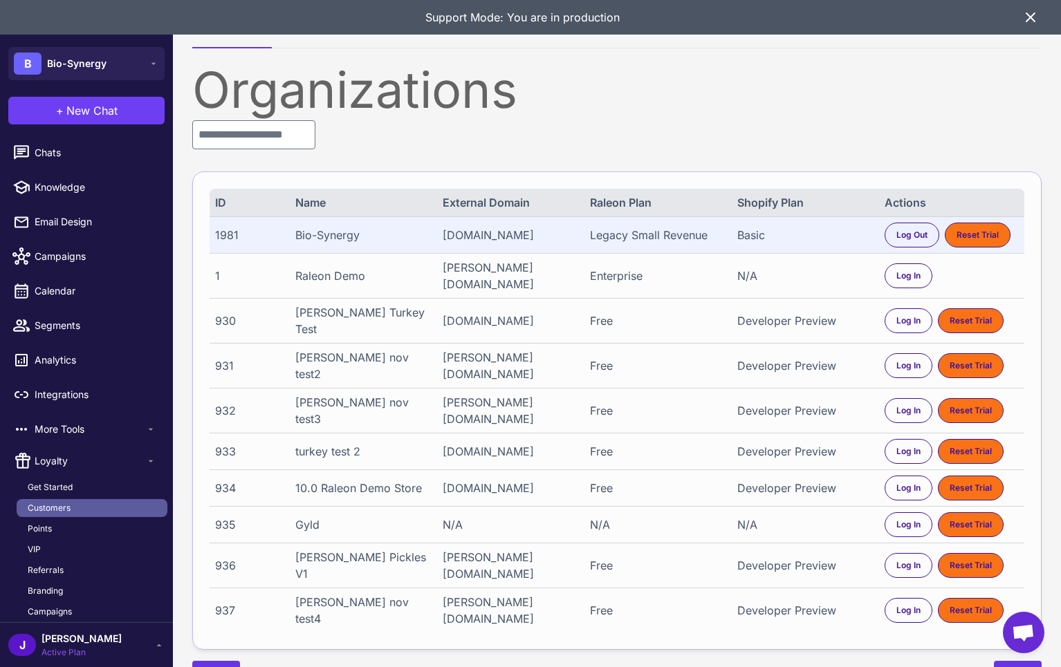
click at [71, 501] on link "Customers" at bounding box center [92, 508] width 151 height 18
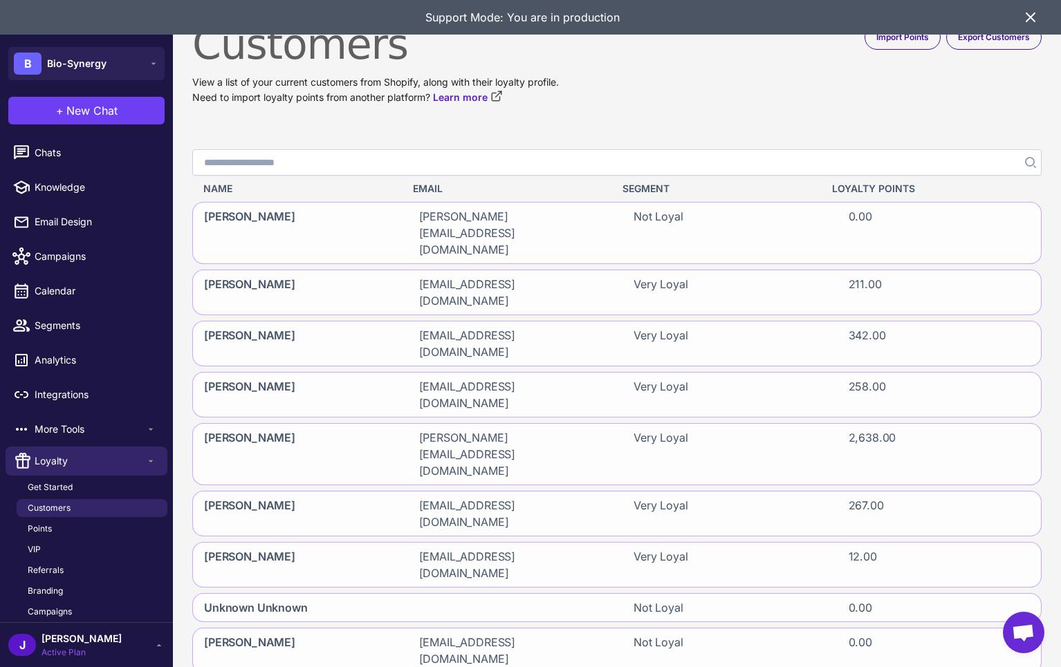
click at [275, 153] on input "Search" at bounding box center [616, 162] width 849 height 26
click at [234, 233] on div "Name Email Segment Loyalty Points daniel herman daniel@bio-synergy.co.uk Not Lo…" at bounding box center [616, 606] width 849 height 860
click at [239, 216] on span "daniel herman" at bounding box center [249, 233] width 91 height 50
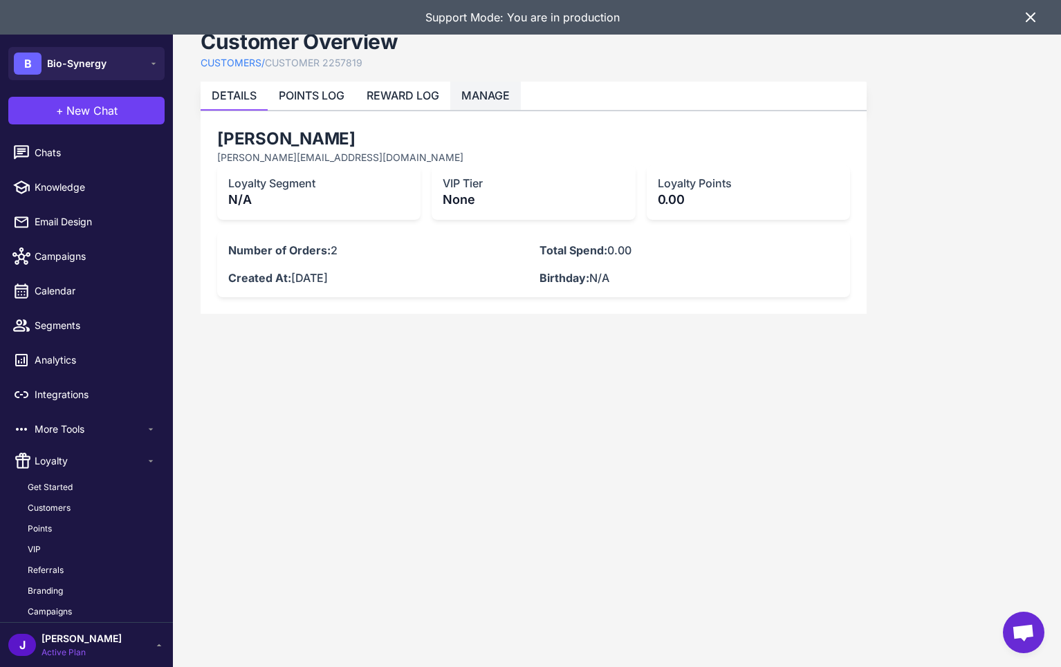
click at [502, 99] on link "MANAGE" at bounding box center [485, 96] width 48 height 14
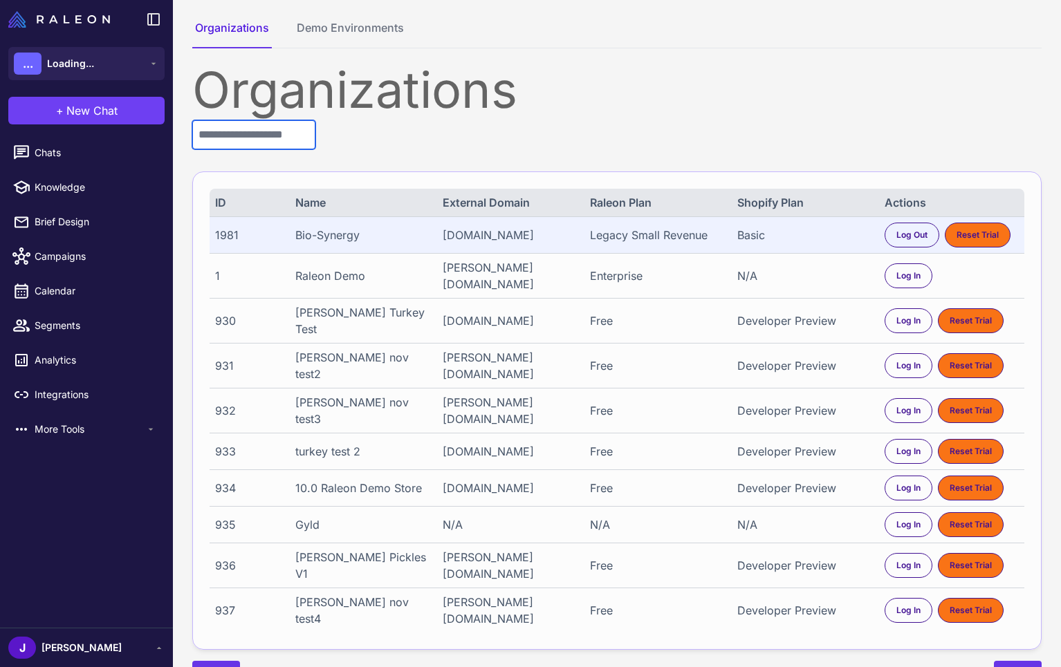
click at [254, 133] on input "text" at bounding box center [253, 134] width 123 height 29
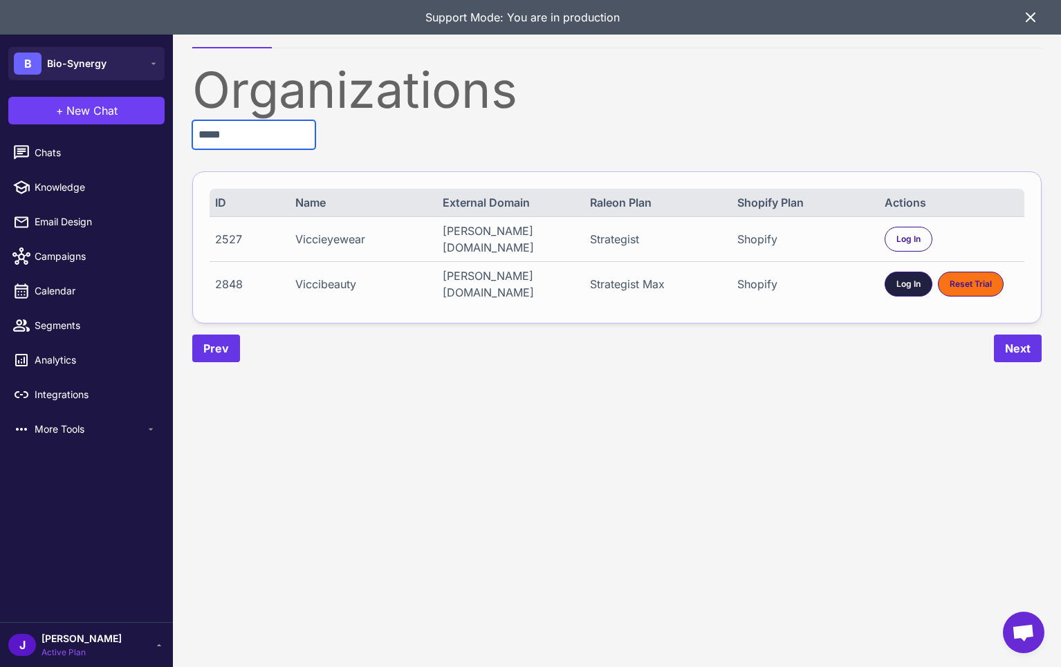
type input "*****"
click at [904, 292] on div "Log In" at bounding box center [908, 284] width 48 height 25
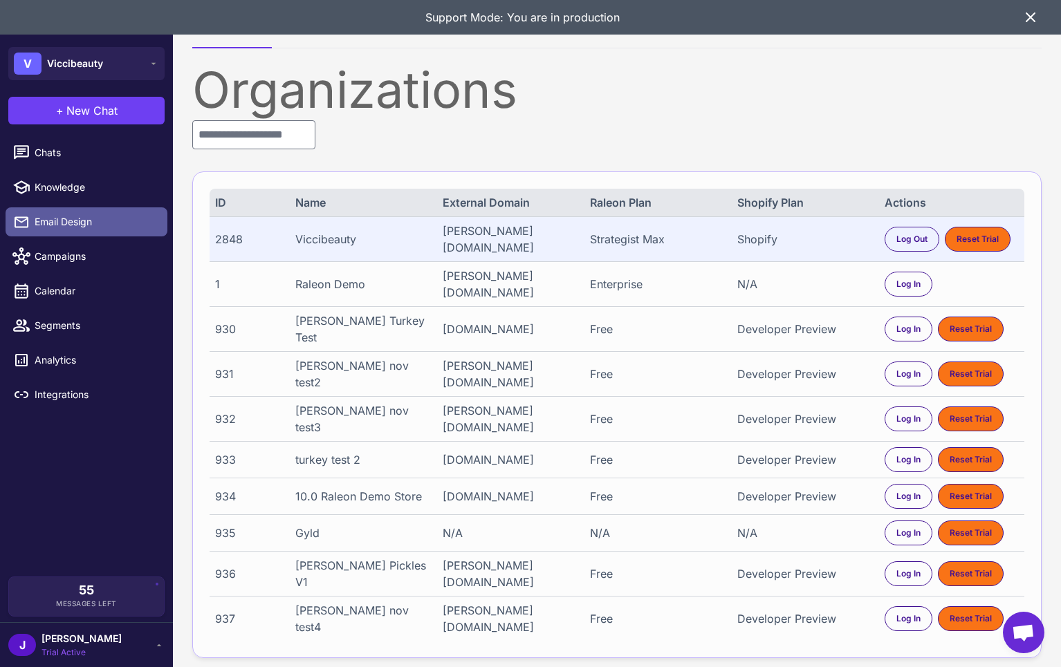
click at [91, 223] on span "Email Design" at bounding box center [96, 221] width 122 height 15
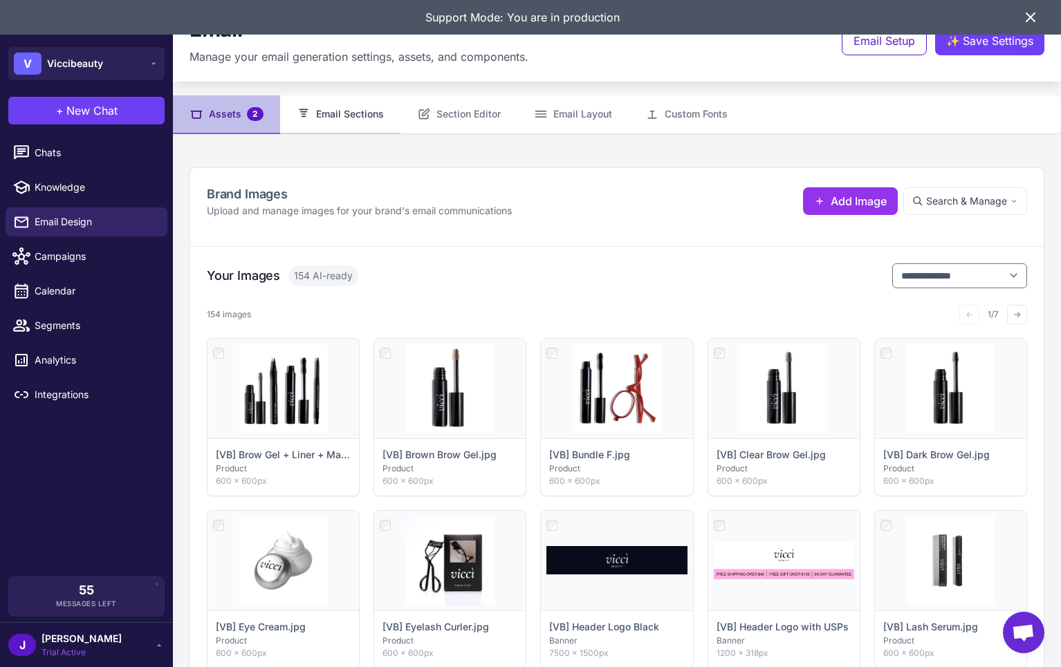
click at [350, 127] on button "Email Sections" at bounding box center [340, 114] width 120 height 39
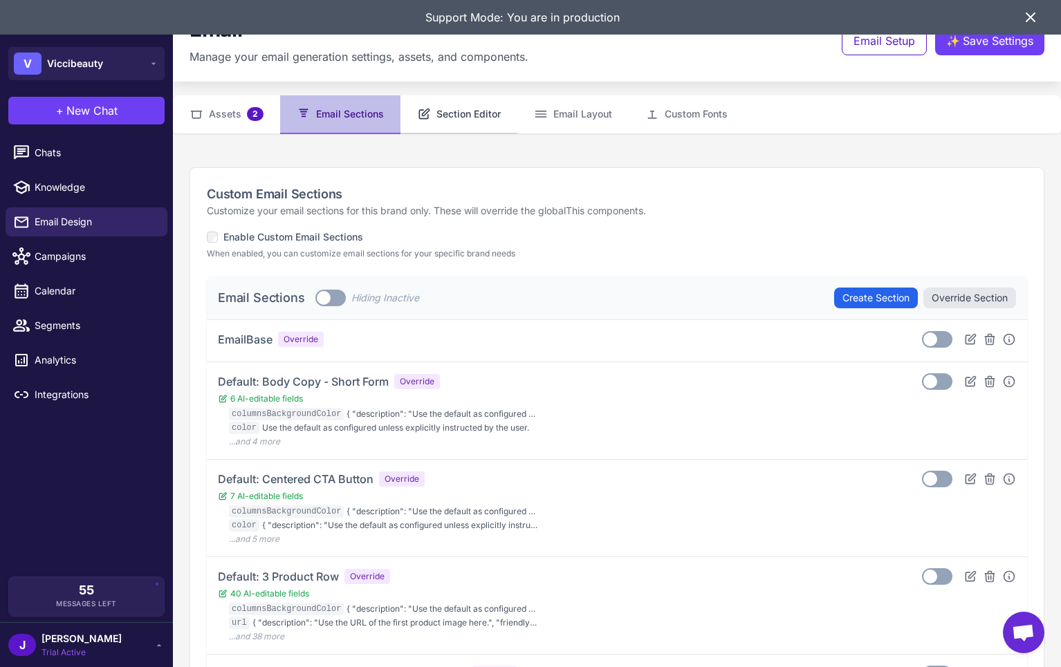
click at [452, 111] on button "Section Editor" at bounding box center [458, 114] width 117 height 39
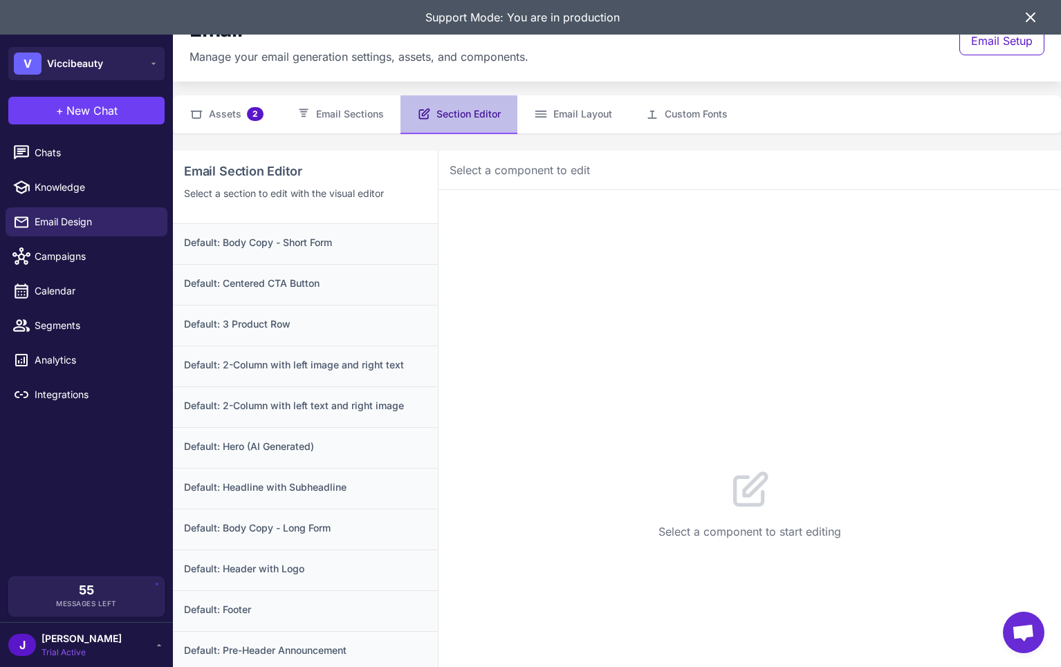
click at [1032, 15] on icon at bounding box center [1030, 17] width 8 height 8
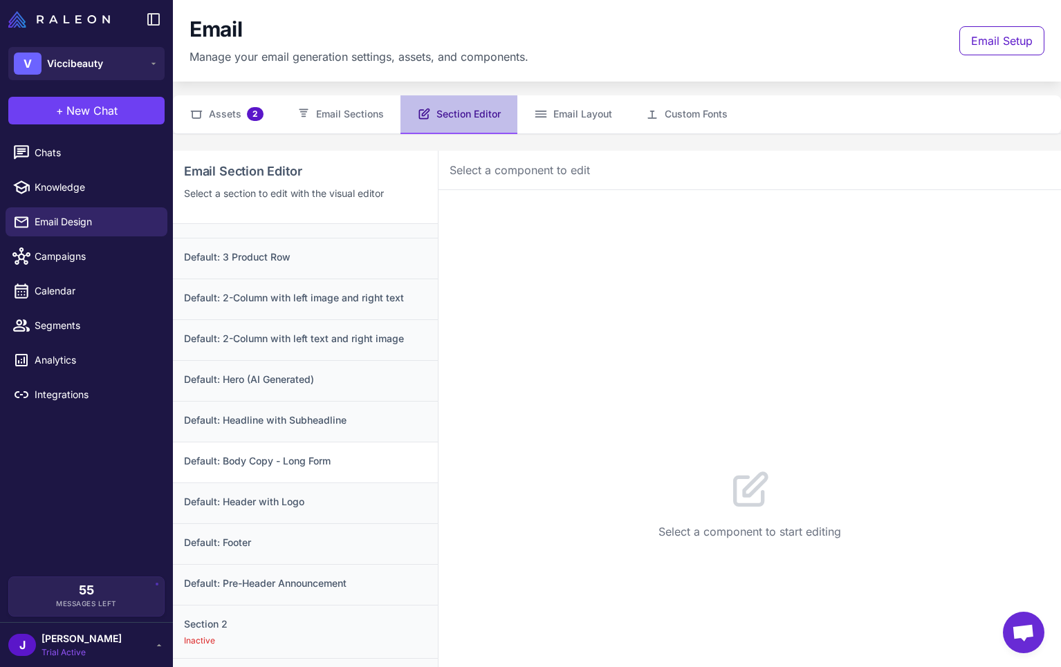
click at [314, 463] on h3 "Default: Body Copy - Long Form" at bounding box center [305, 461] width 243 height 15
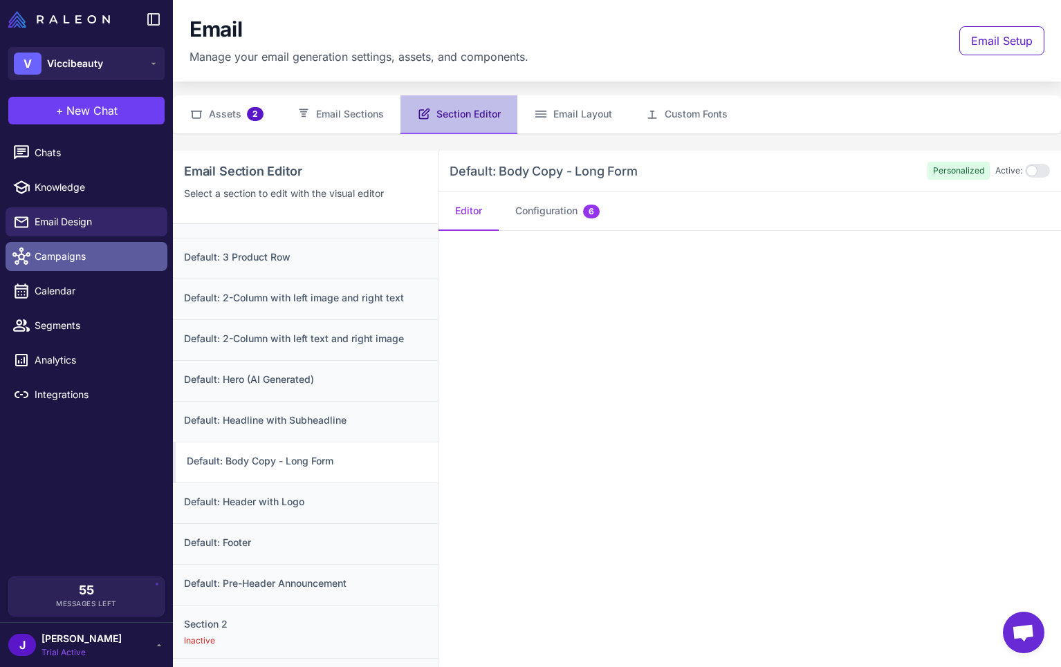
click at [62, 256] on span "Campaigns" at bounding box center [96, 256] width 122 height 15
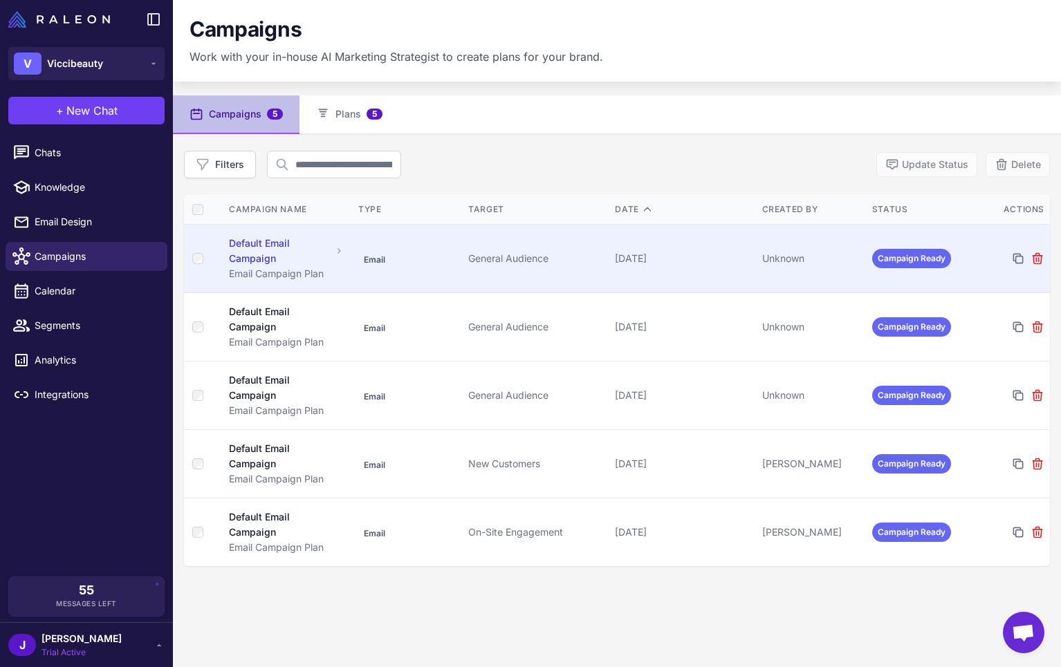
click at [811, 259] on div "Unknown" at bounding box center [811, 258] width 99 height 15
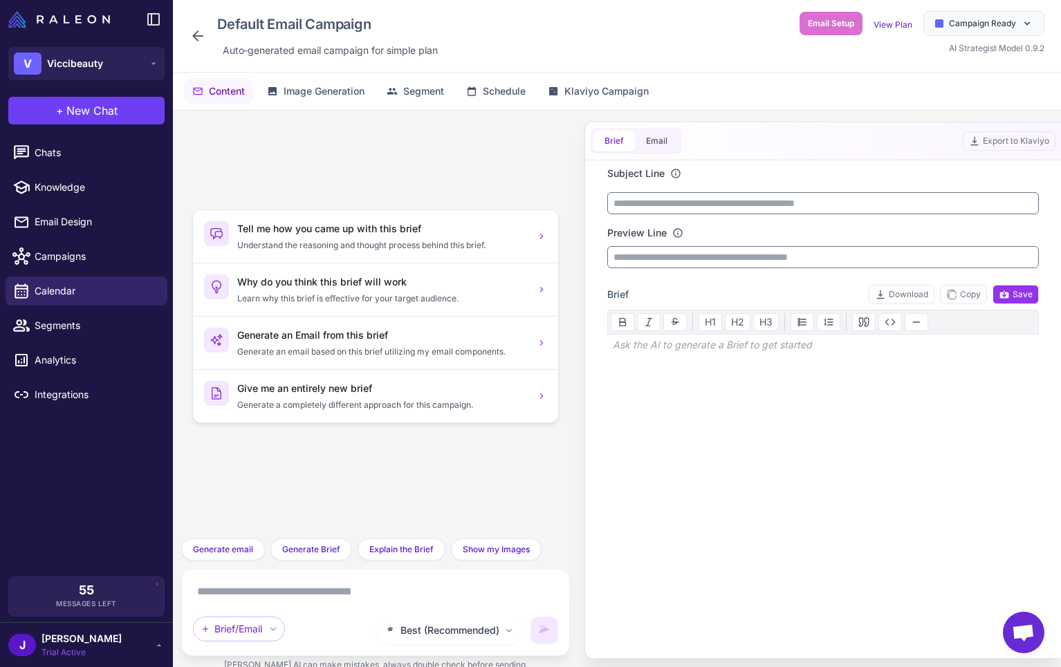
click at [175, 32] on div "Default Email Campaign Auto‑generated email campaign for simple plan Email Setu…" at bounding box center [617, 36] width 888 height 73
click at [204, 30] on icon at bounding box center [197, 36] width 17 height 17
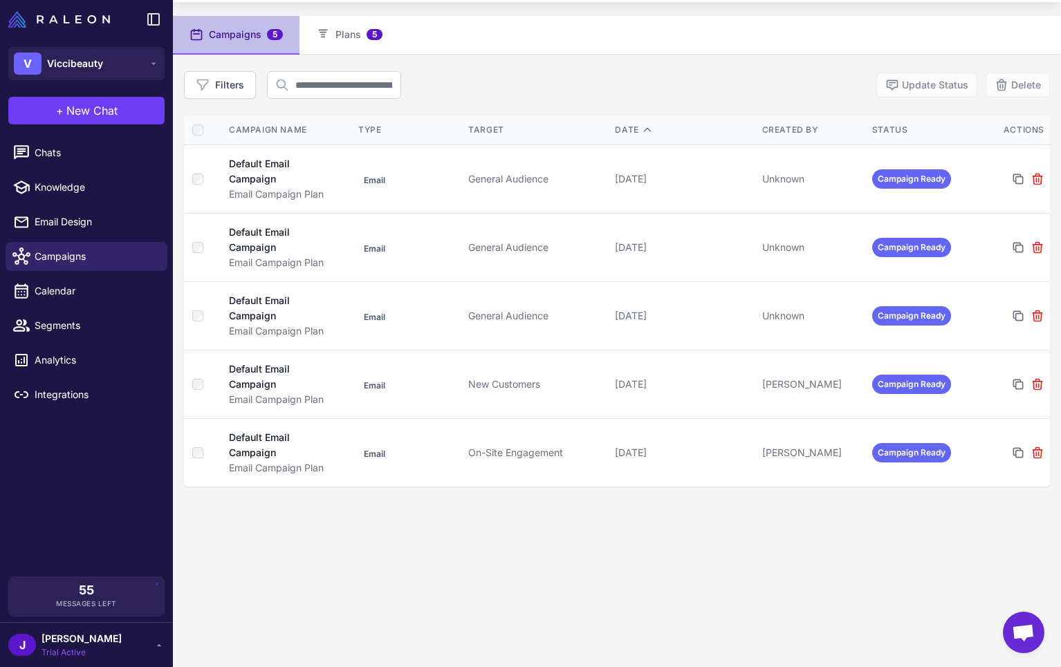
scroll to position [95, 0]
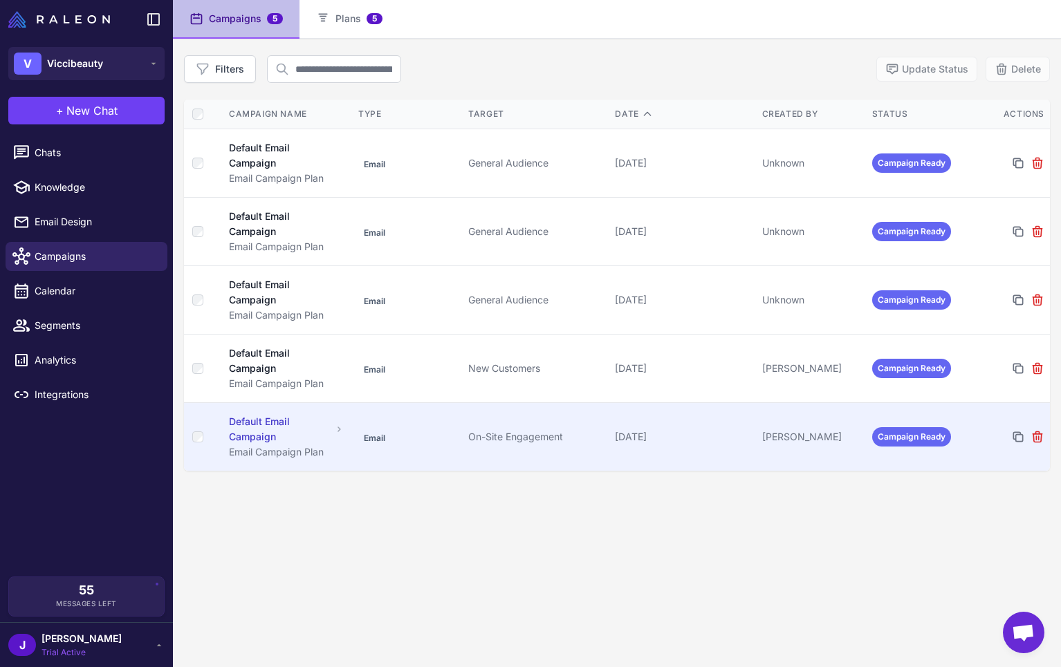
click at [661, 448] on td "[DATE]" at bounding box center [682, 436] width 147 height 68
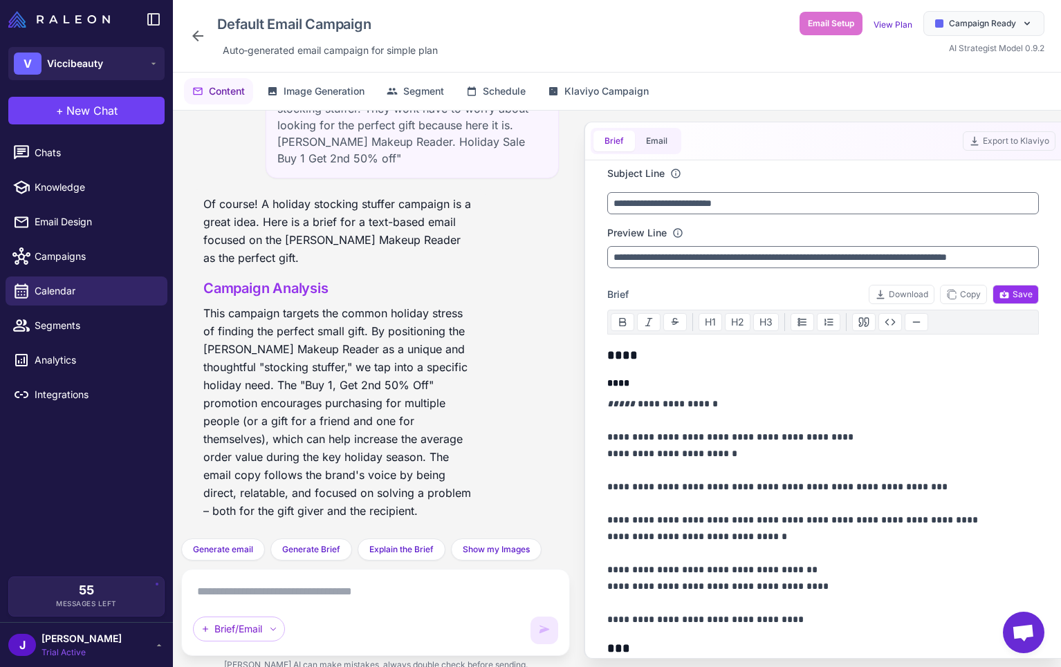
scroll to position [3658, 0]
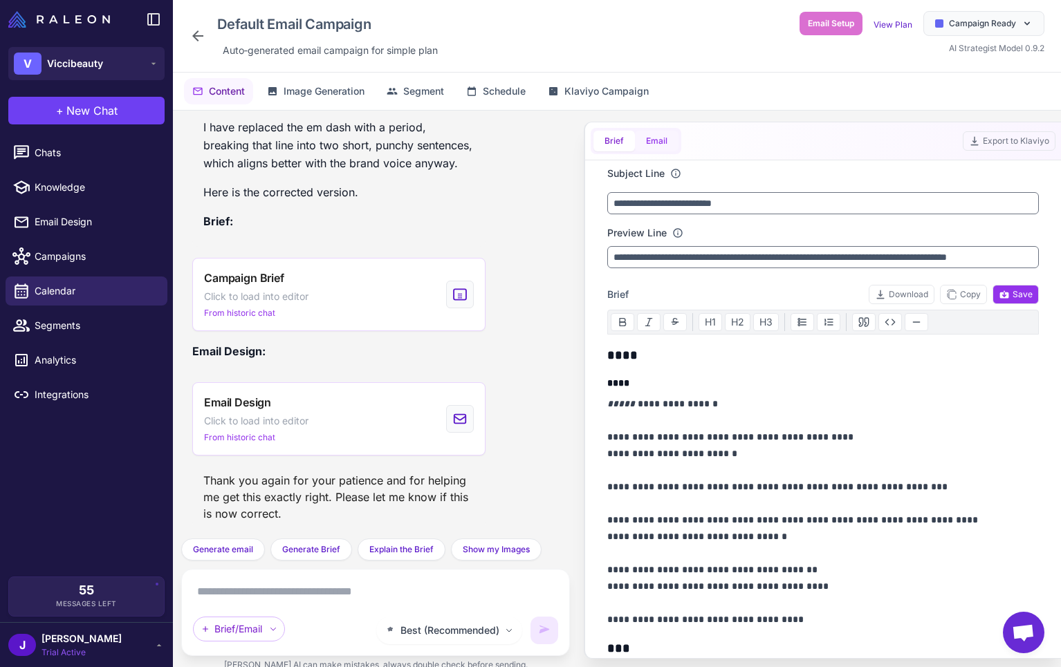
click at [651, 140] on button "Email" at bounding box center [657, 141] width 44 height 21
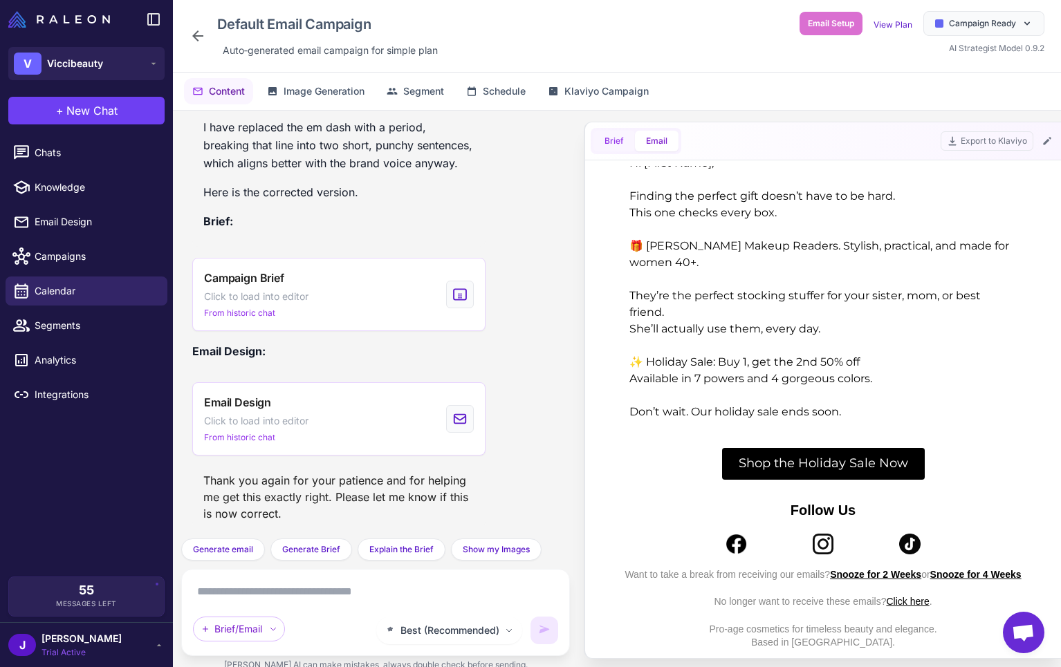
scroll to position [30, 0]
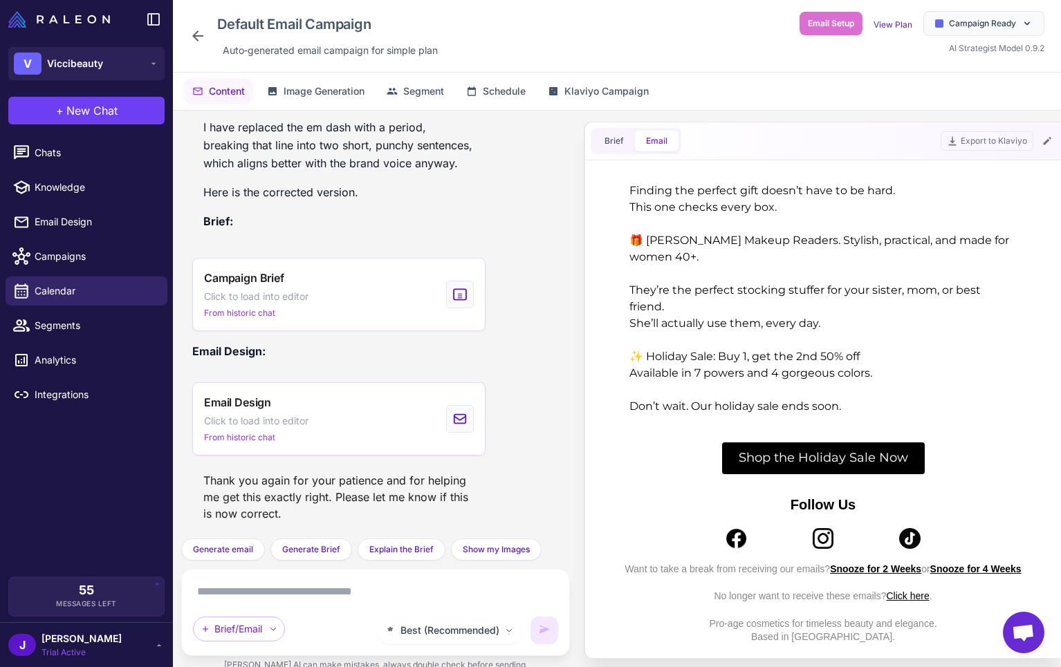
click at [589, 136] on div "Brief Email Export to Klaviyo" at bounding box center [823, 141] width 476 height 38
click at [612, 151] on button "Brief" at bounding box center [613, 141] width 41 height 21
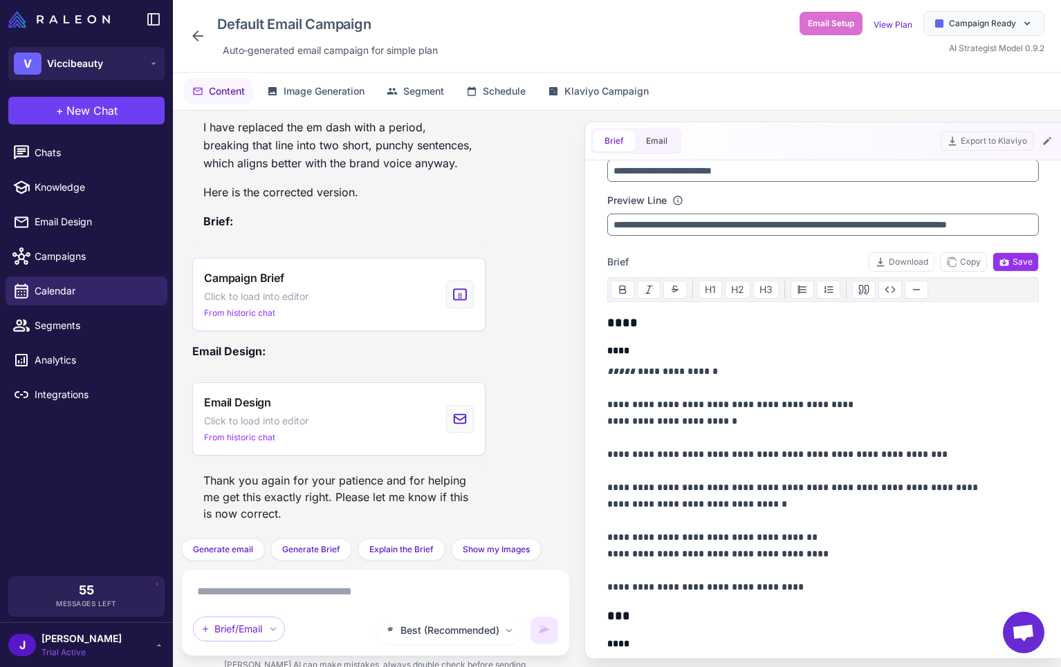
scroll to position [0, 0]
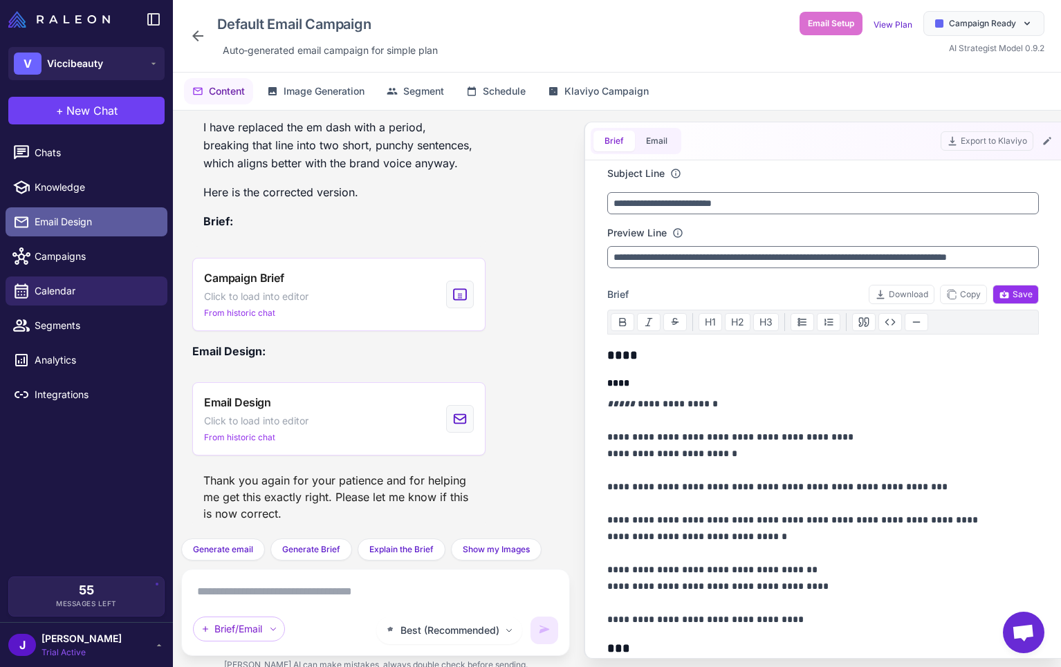
click at [48, 224] on span "Email Design" at bounding box center [96, 221] width 122 height 15
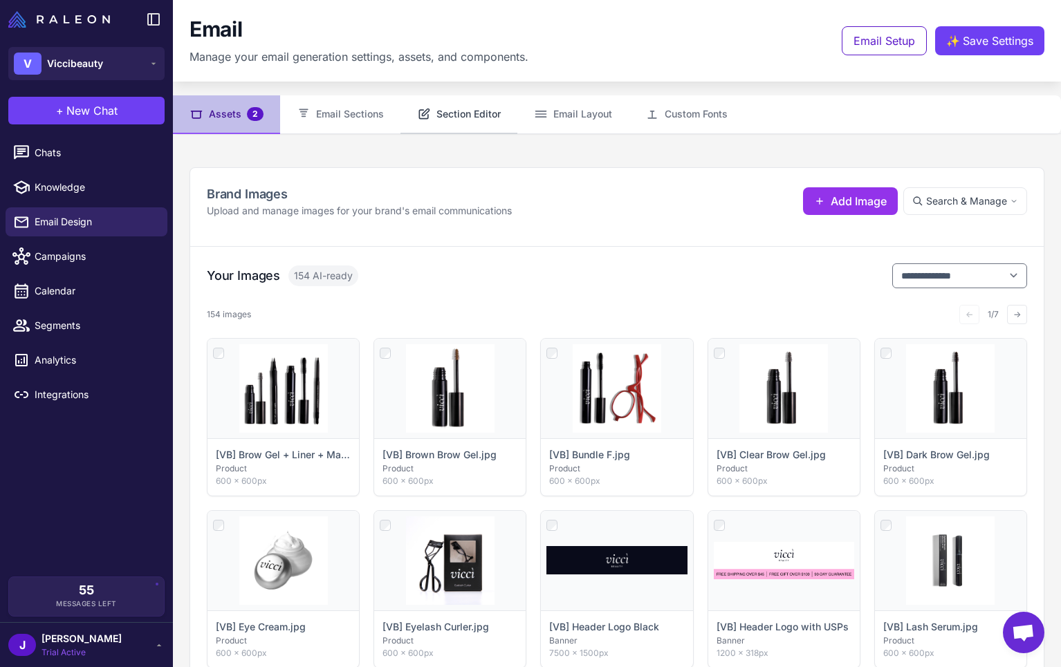
click at [466, 106] on button "Section Editor" at bounding box center [458, 114] width 117 height 39
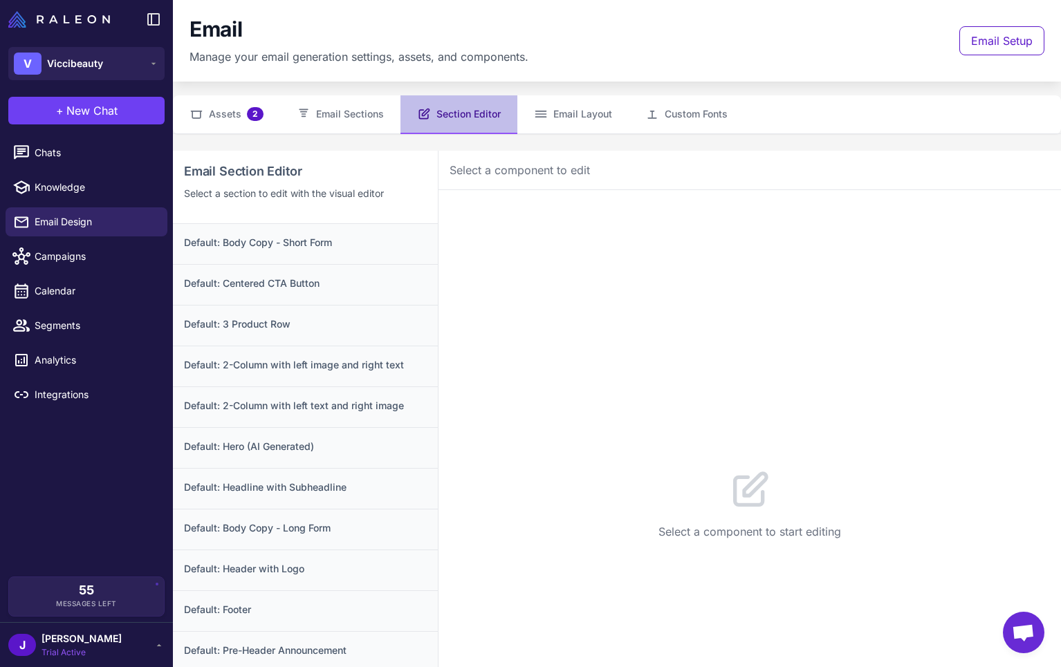
click at [608, 364] on div "Select a component to start editing" at bounding box center [749, 504] width 622 height 628
click at [290, 536] on div "Default: Body Copy - Long Form" at bounding box center [305, 529] width 265 height 41
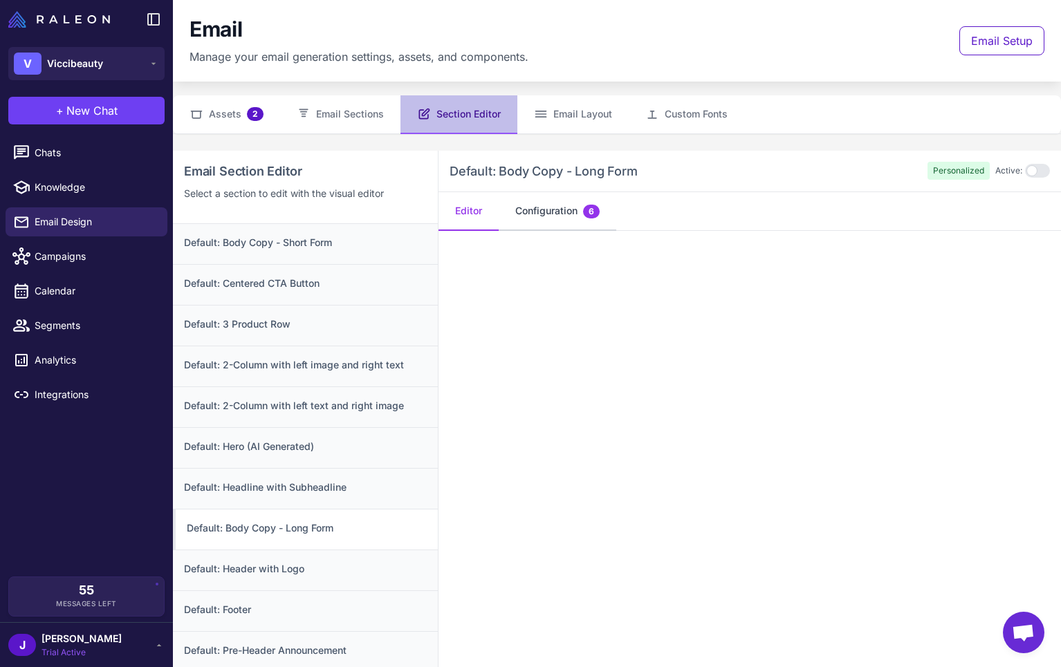
click at [584, 206] on button "Configuration 6" at bounding box center [558, 211] width 118 height 39
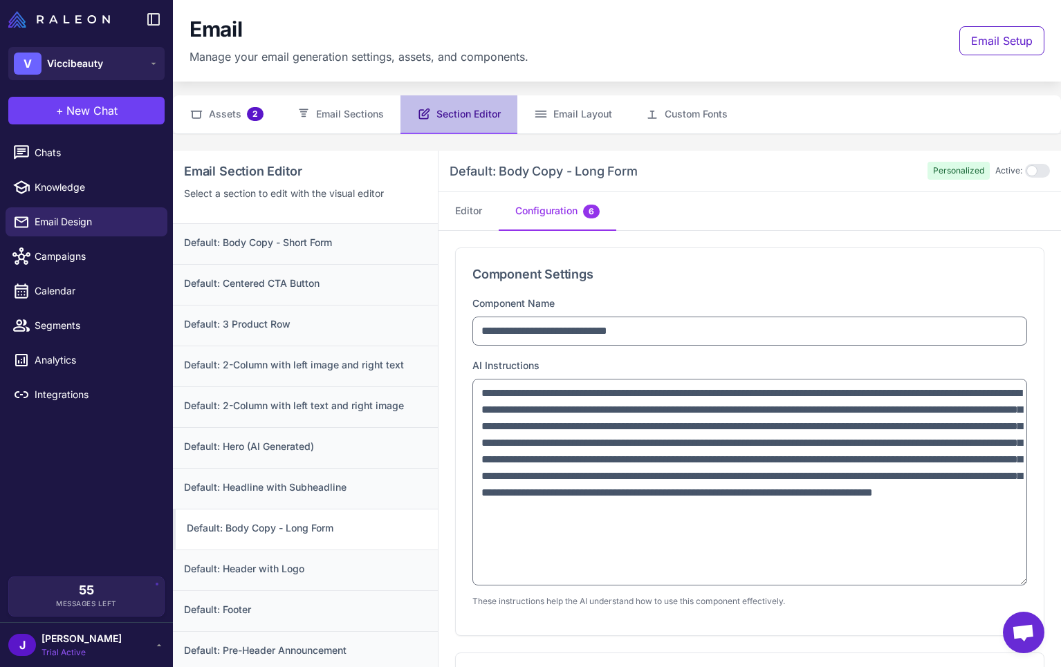
drag, startPoint x: 1020, startPoint y: 437, endPoint x: 983, endPoint y: 577, distance: 145.2
click at [983, 577] on textarea "**********" at bounding box center [749, 482] width 555 height 207
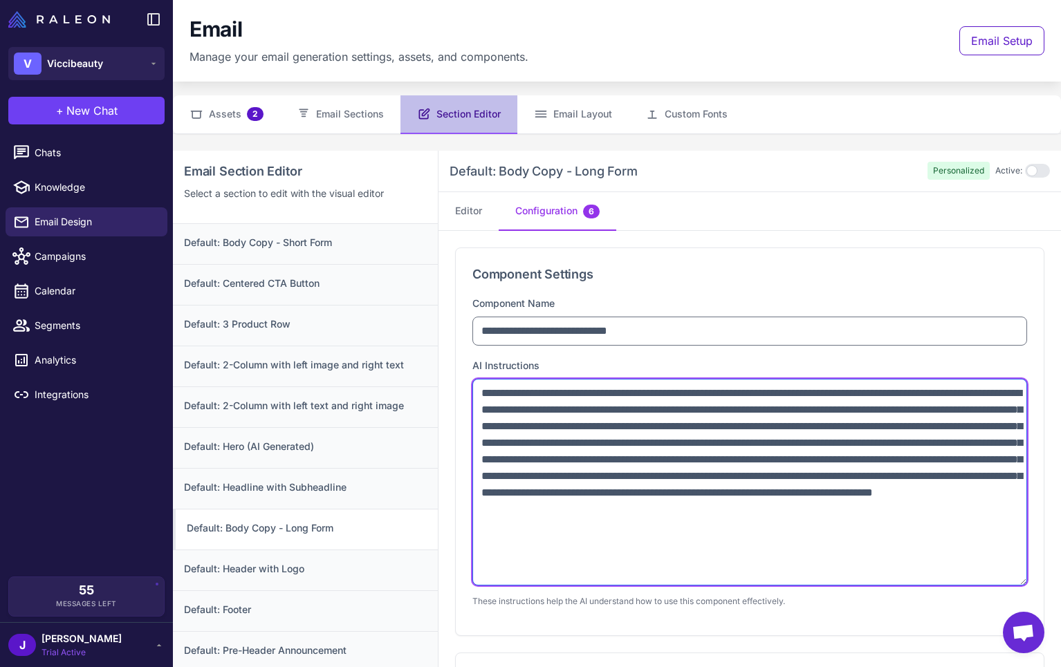
drag, startPoint x: 736, startPoint y: 426, endPoint x: 738, endPoint y: 433, distance: 7.2
click at [736, 425] on textarea "**********" at bounding box center [749, 482] width 555 height 207
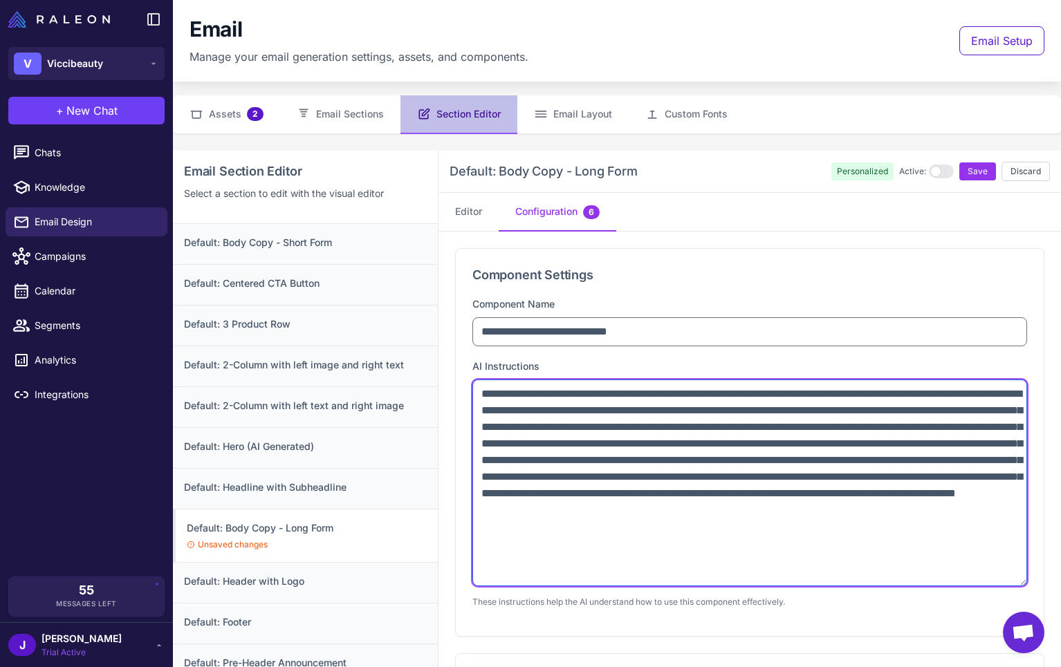
click at [689, 429] on textarea "**********" at bounding box center [749, 483] width 555 height 207
paste textarea "**********"
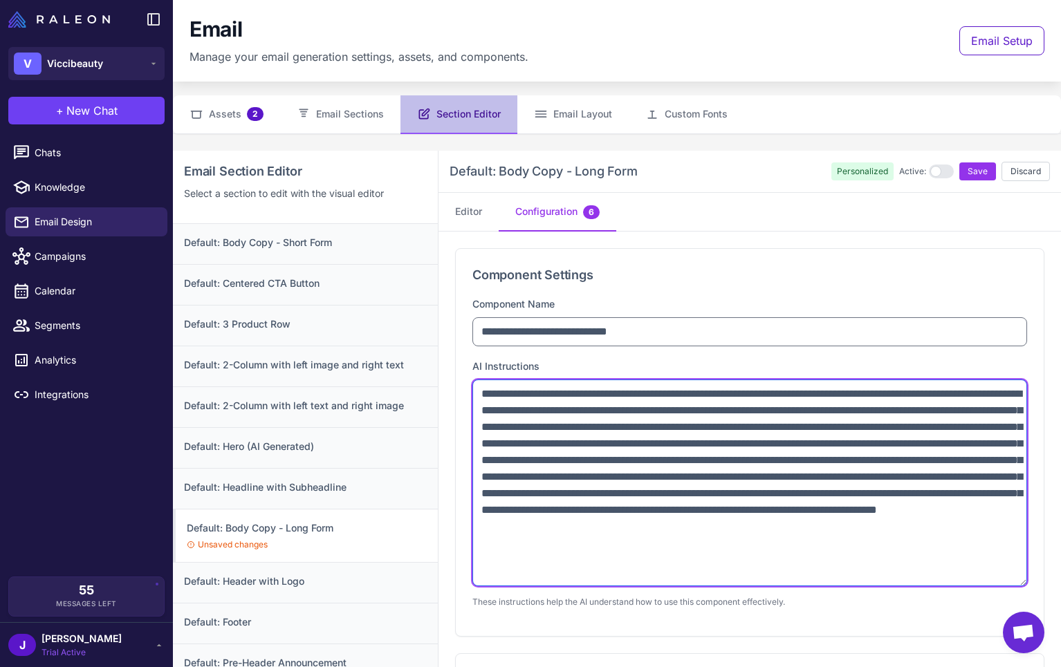
click at [997, 426] on textarea "**********" at bounding box center [749, 483] width 555 height 207
click at [982, 424] on textarea "**********" at bounding box center [749, 483] width 555 height 207
click at [694, 465] on textarea at bounding box center [749, 483] width 555 height 207
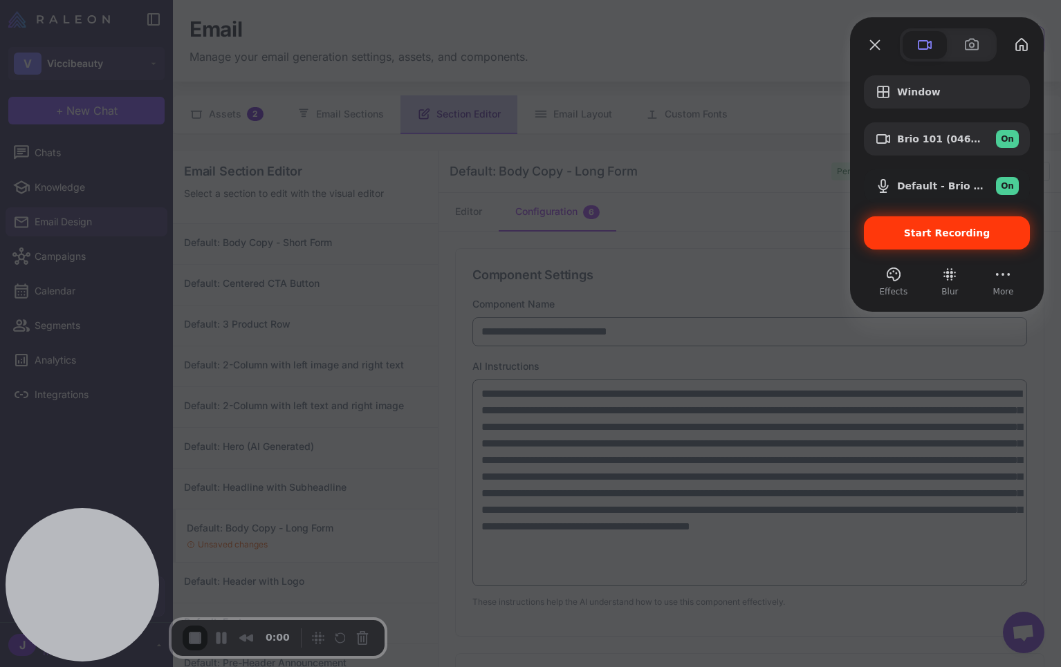
click at [941, 232] on span "Start Recording" at bounding box center [947, 232] width 86 height 11
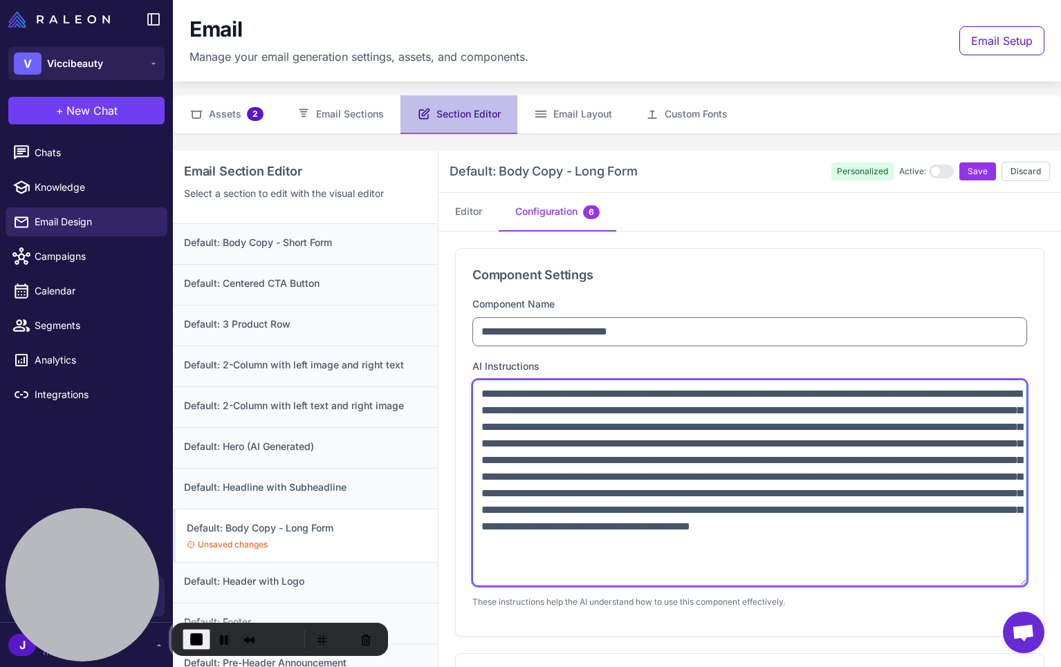
drag, startPoint x: 705, startPoint y: 460, endPoint x: 687, endPoint y: 423, distance: 41.4
click at [687, 423] on textarea at bounding box center [749, 483] width 555 height 207
click at [859, 427] on textarea at bounding box center [749, 483] width 555 height 207
click at [858, 428] on textarea at bounding box center [749, 483] width 555 height 207
drag, startPoint x: 750, startPoint y: 440, endPoint x: 568, endPoint y: 440, distance: 181.8
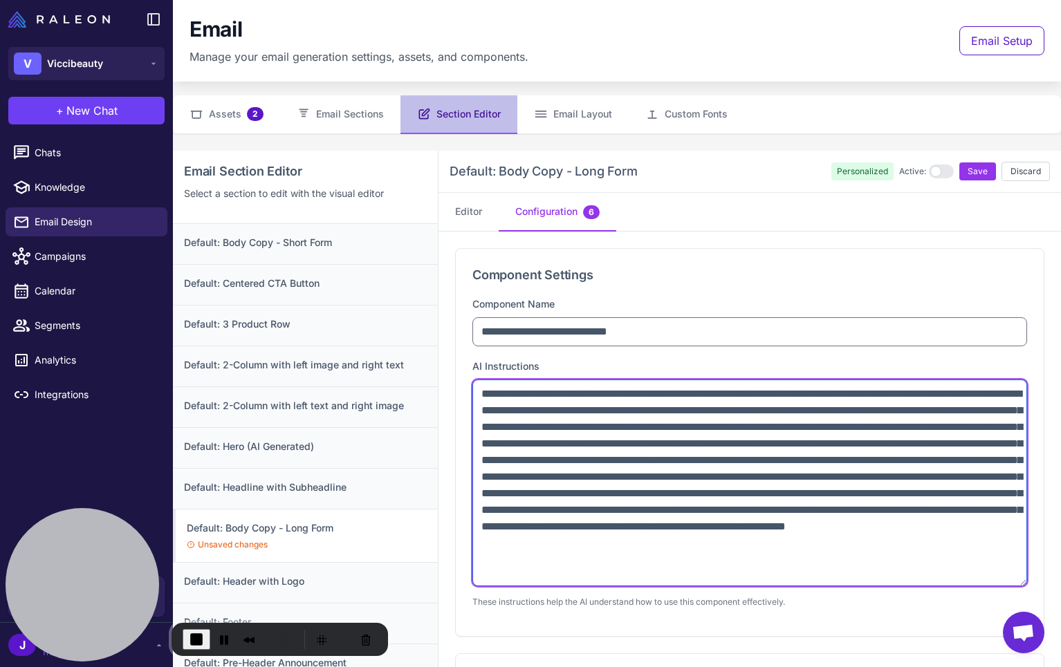
click at [568, 440] on textarea at bounding box center [749, 483] width 555 height 207
click at [711, 447] on textarea at bounding box center [749, 483] width 555 height 207
click at [712, 447] on textarea at bounding box center [749, 483] width 555 height 207
click at [796, 448] on textarea at bounding box center [749, 483] width 555 height 207
drag, startPoint x: 696, startPoint y: 465, endPoint x: 685, endPoint y: 428, distance: 38.3
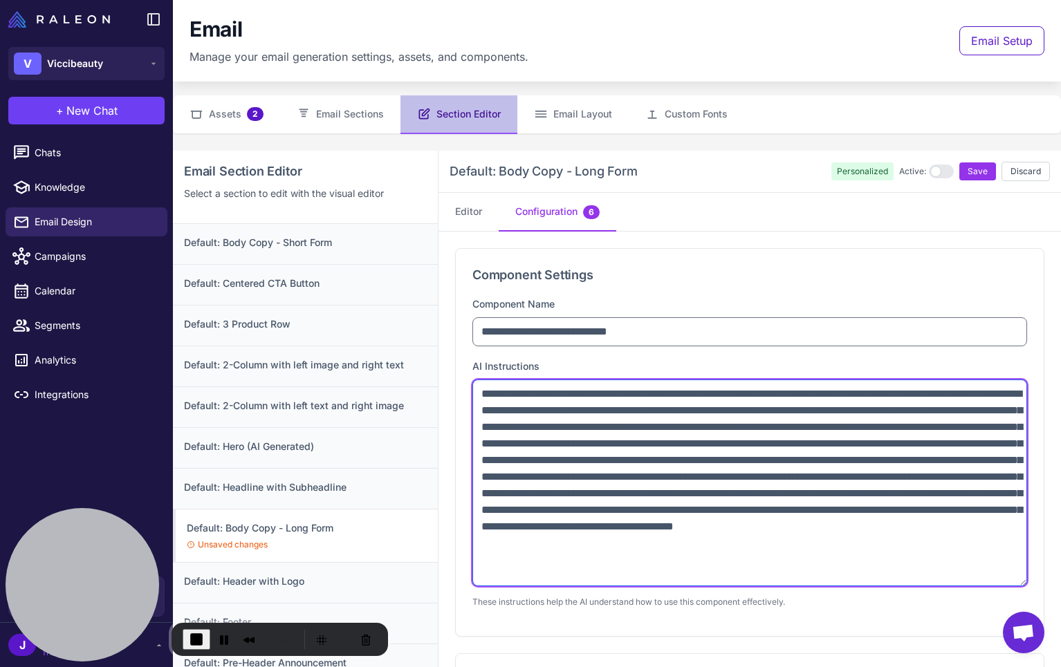
click at [685, 428] on textarea at bounding box center [749, 483] width 555 height 207
type textarea "**********"
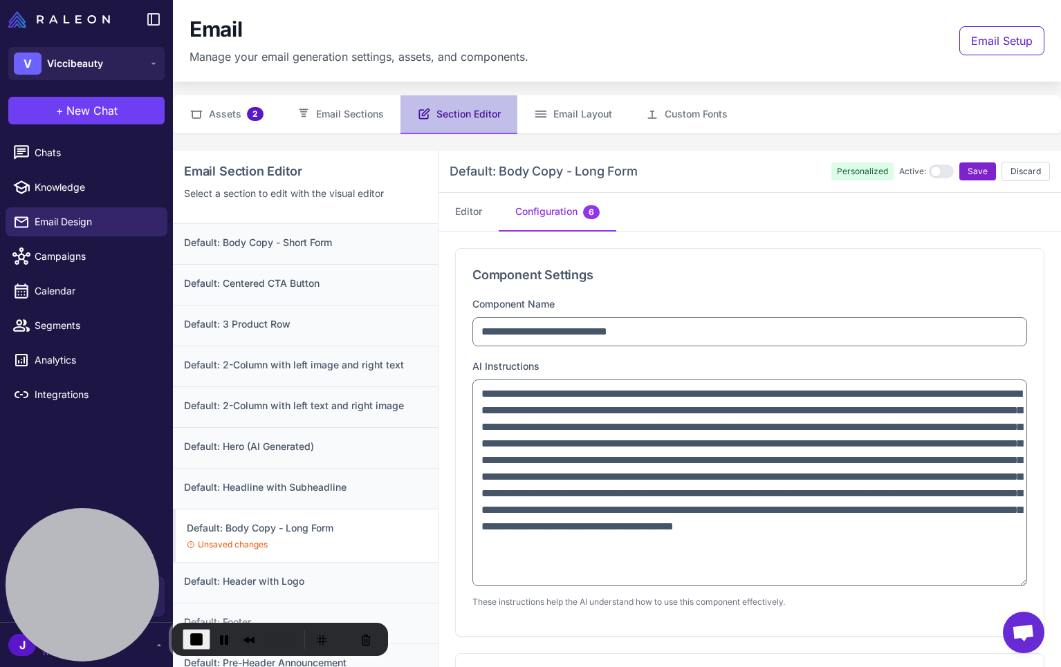
click at [975, 170] on span "Save" at bounding box center [977, 171] width 20 height 12
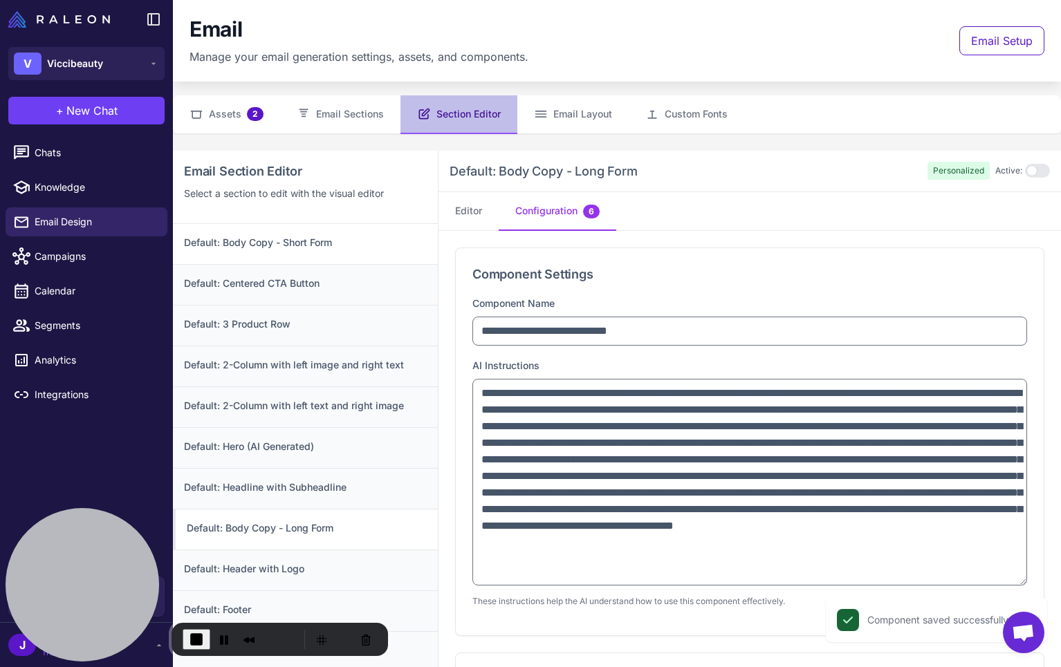
click at [284, 246] on h3 "Default: Body Copy - Short Form" at bounding box center [305, 242] width 243 height 15
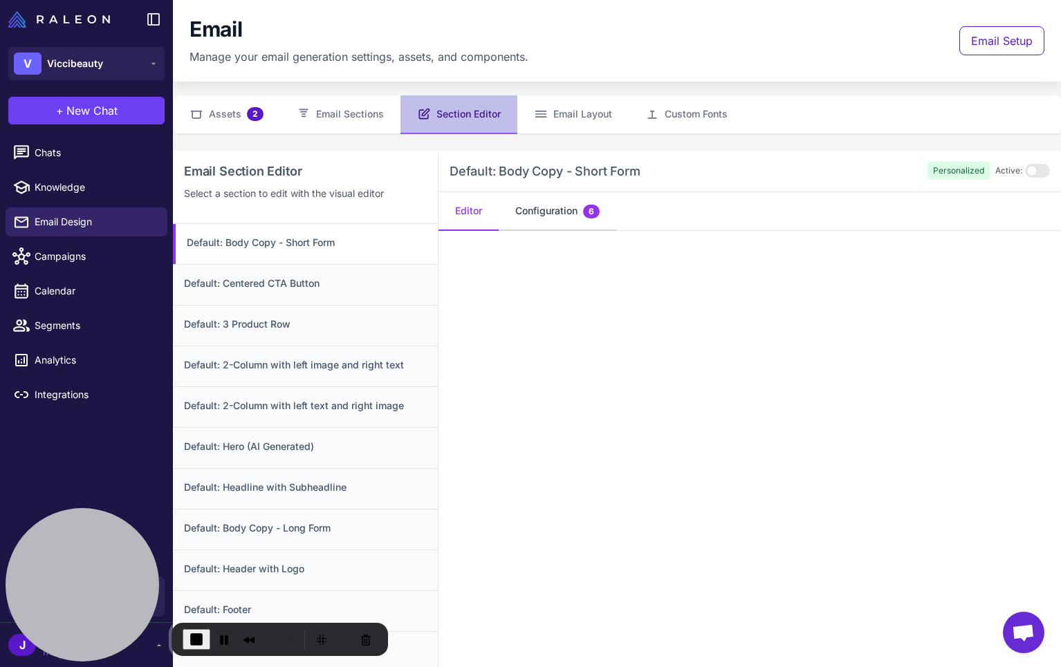
click at [537, 216] on button "Configuration 6" at bounding box center [558, 211] width 118 height 39
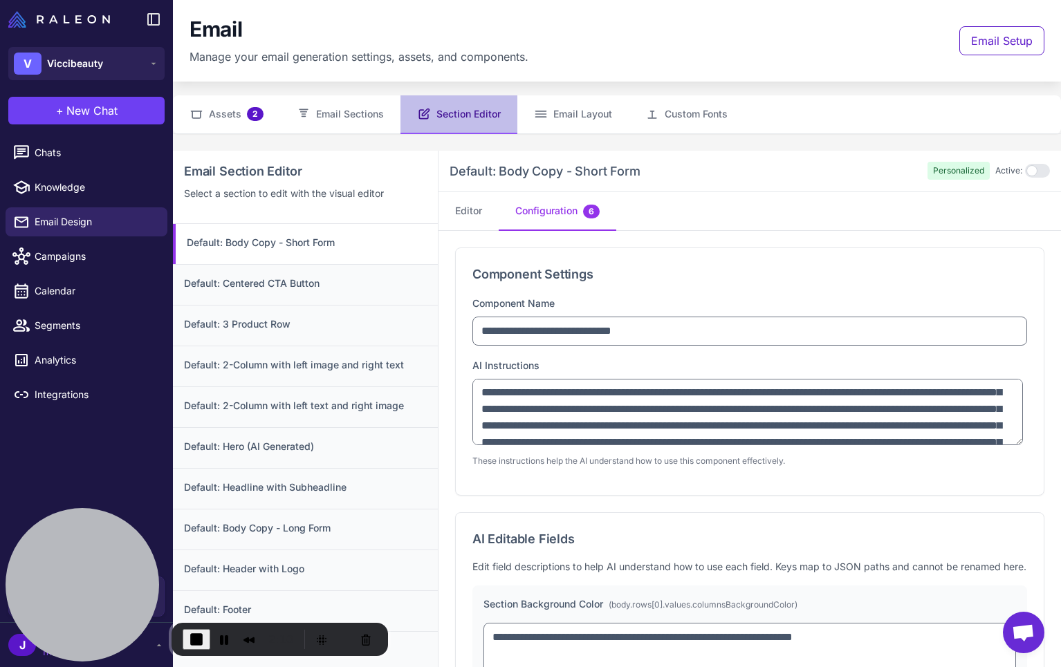
scroll to position [35, 0]
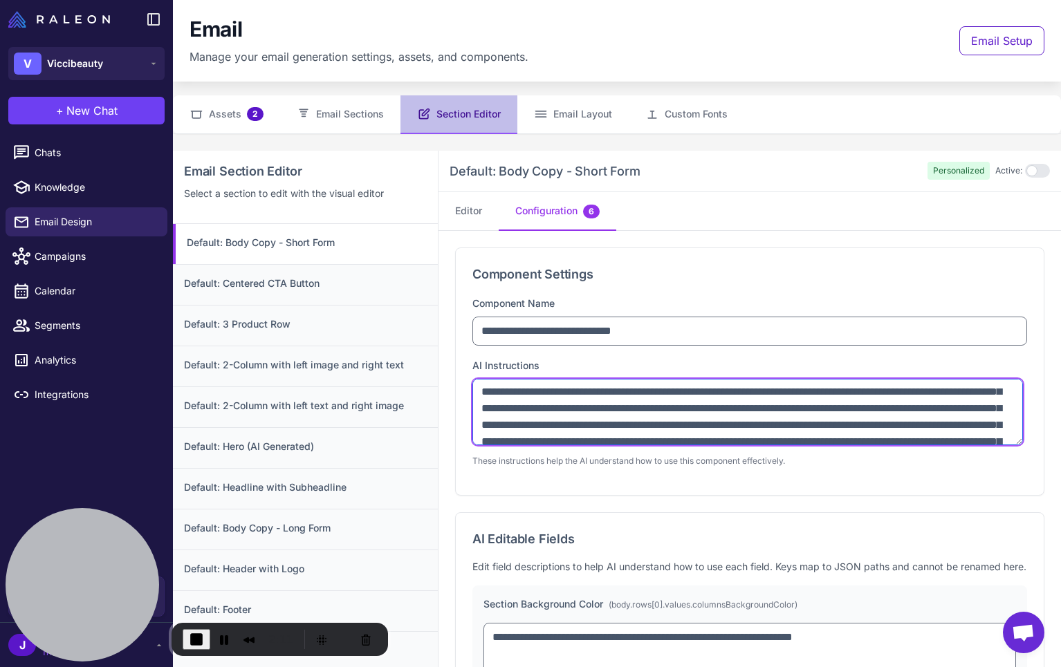
click at [770, 393] on textarea "**********" at bounding box center [747, 412] width 550 height 66
paste textarea "**********"
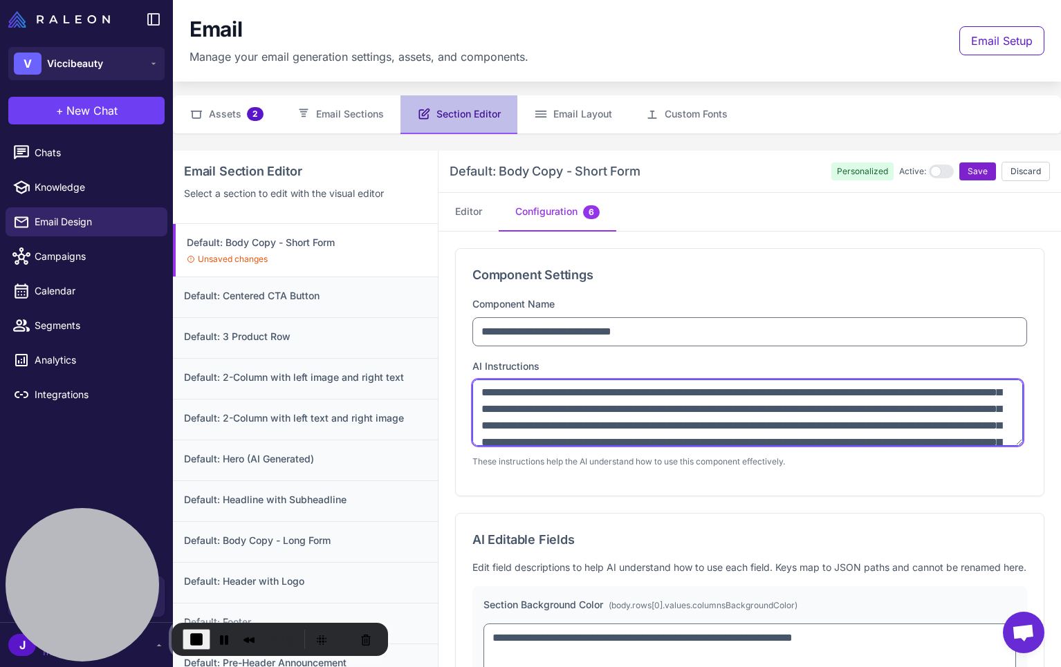
type textarea "**********"
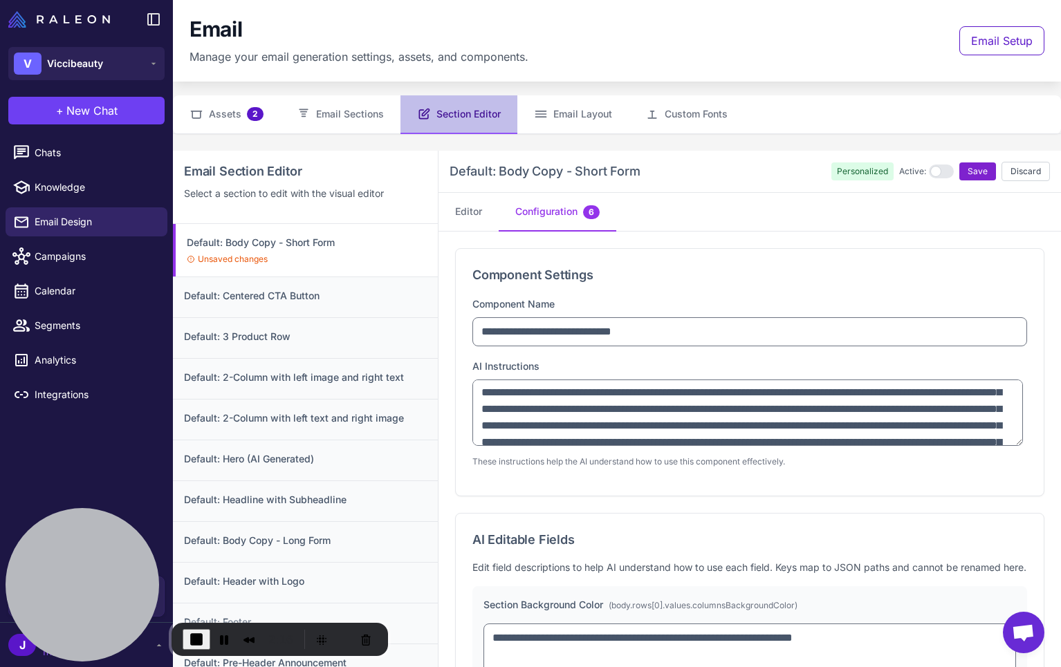
click at [981, 166] on span "Save" at bounding box center [977, 171] width 20 height 12
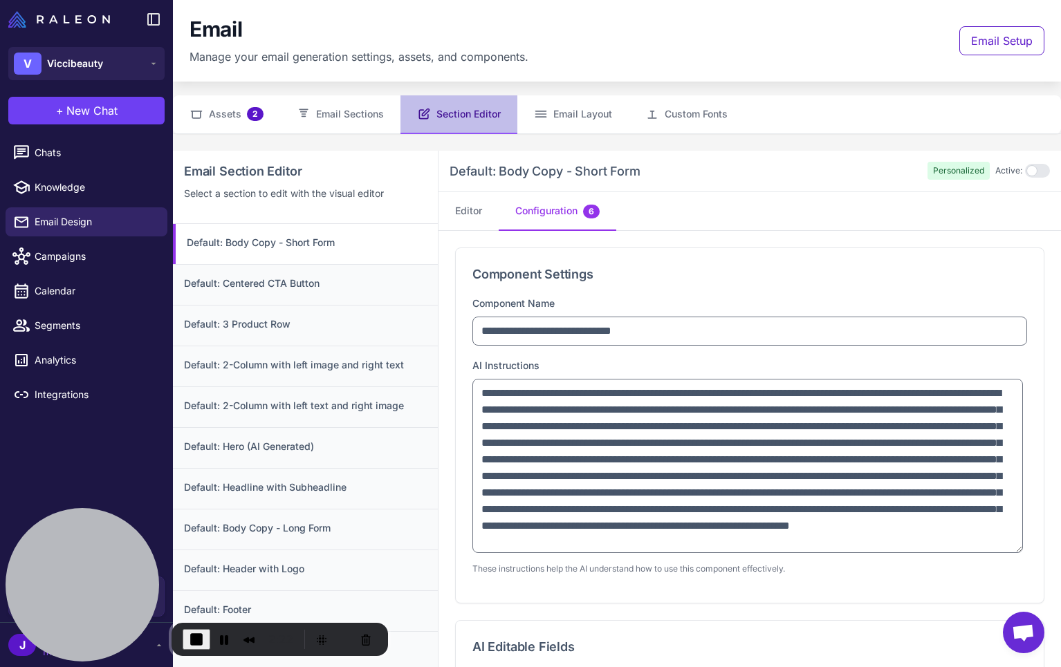
scroll to position [19, 0]
drag, startPoint x: 1015, startPoint y: 438, endPoint x: 1031, endPoint y: 548, distance: 110.4
click at [1031, 548] on div "**********" at bounding box center [750, 426] width 588 height 356
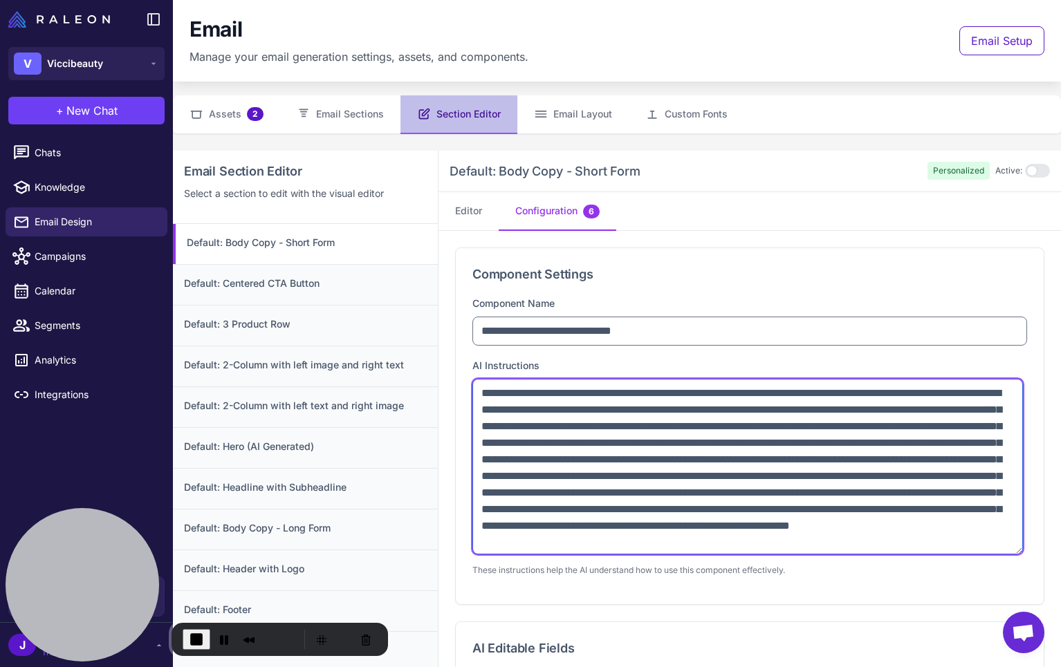
drag, startPoint x: 691, startPoint y: 439, endPoint x: 770, endPoint y: 440, distance: 79.5
click at [832, 406] on textarea at bounding box center [747, 467] width 550 height 176
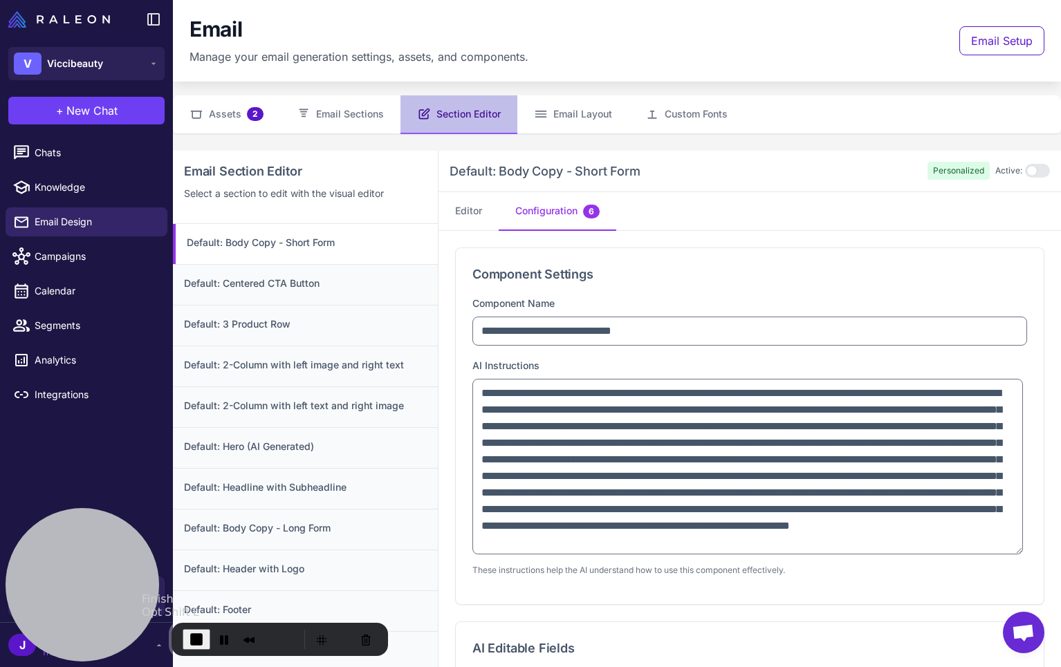
click at [196, 641] on span "End Recording" at bounding box center [196, 639] width 17 height 17
